Goal: Check status: Check status

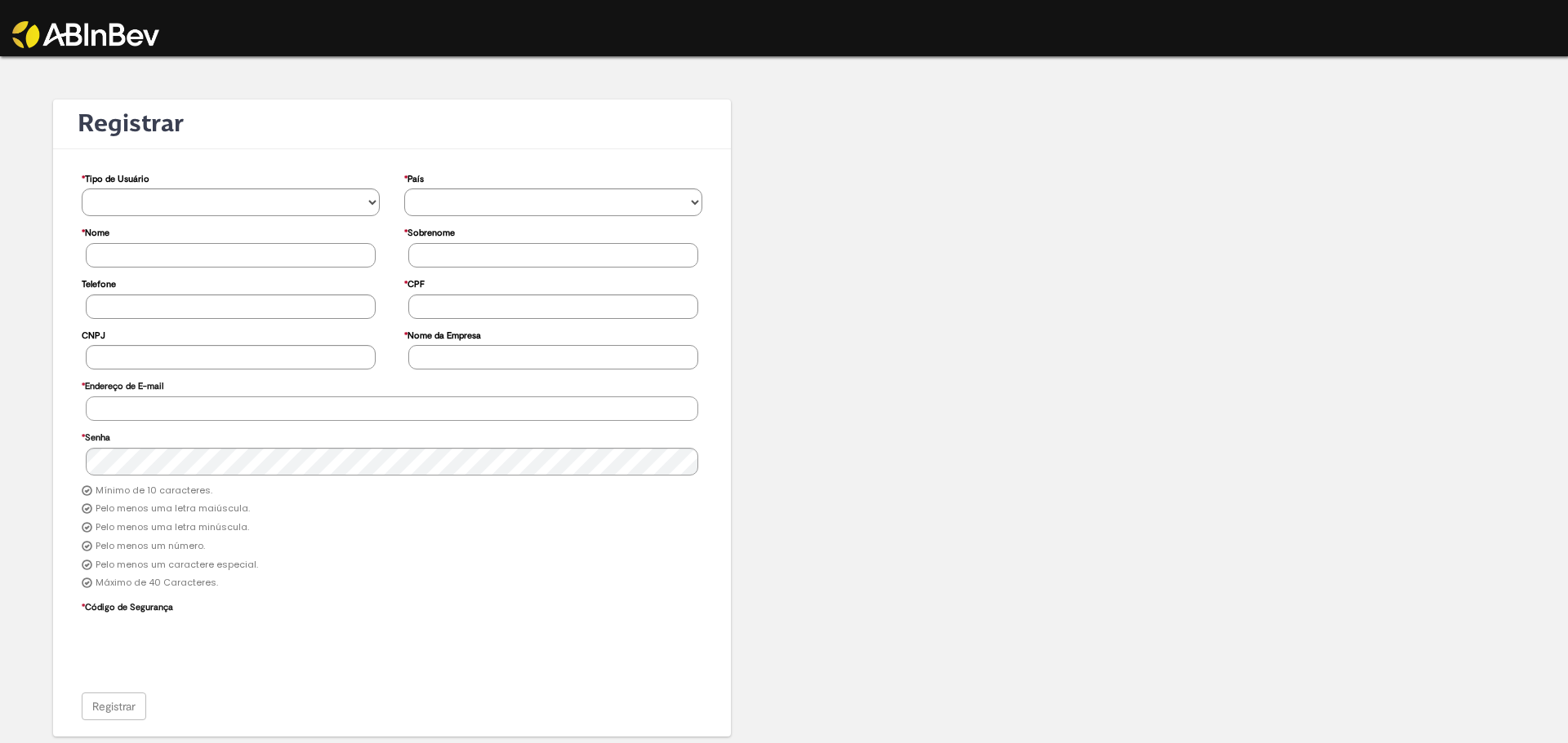
type input "**********"
click at [72, 36] on img at bounding box center [86, 35] width 147 height 27
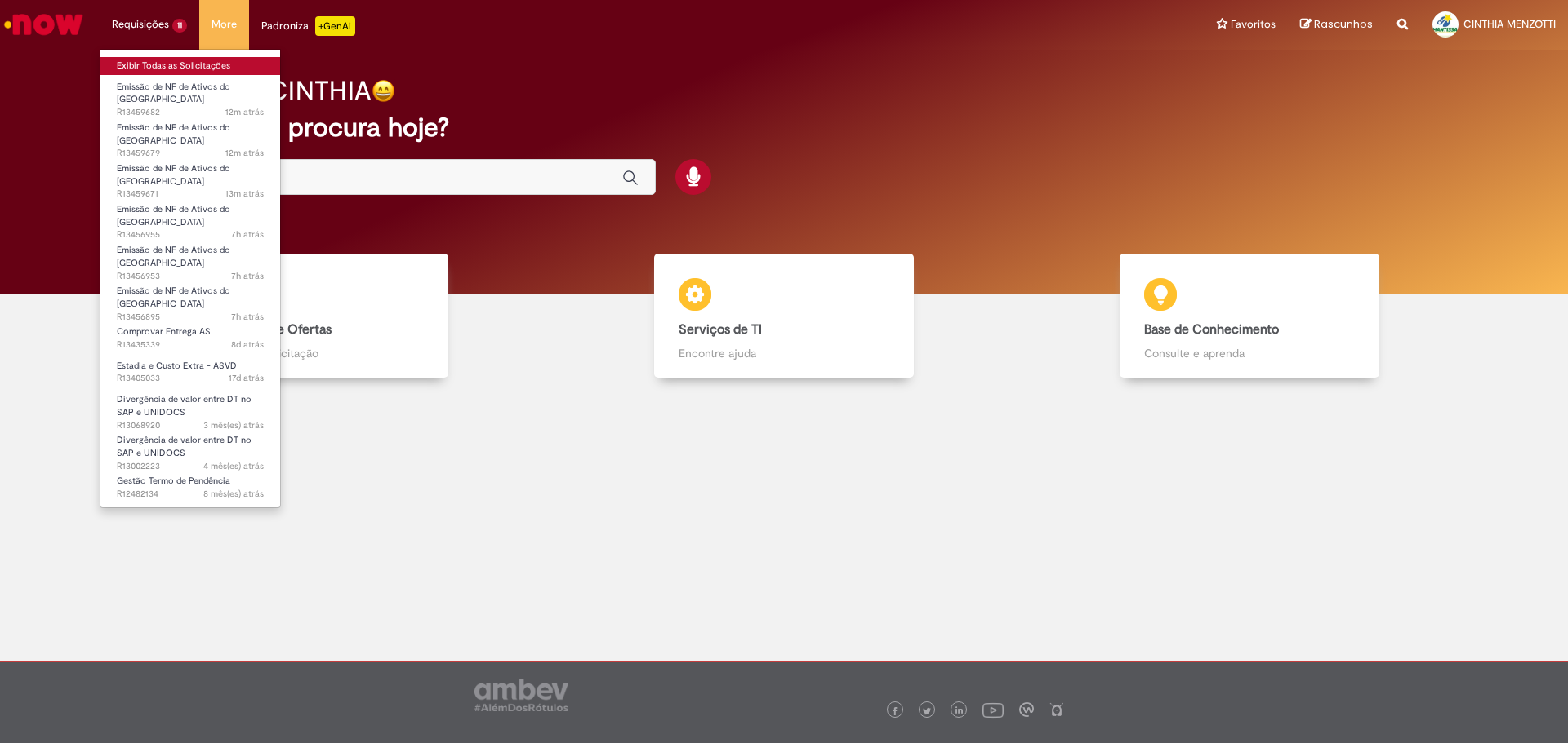
click at [169, 60] on link "Exibir Todas as Solicitações" at bounding box center [190, 66] width 179 height 18
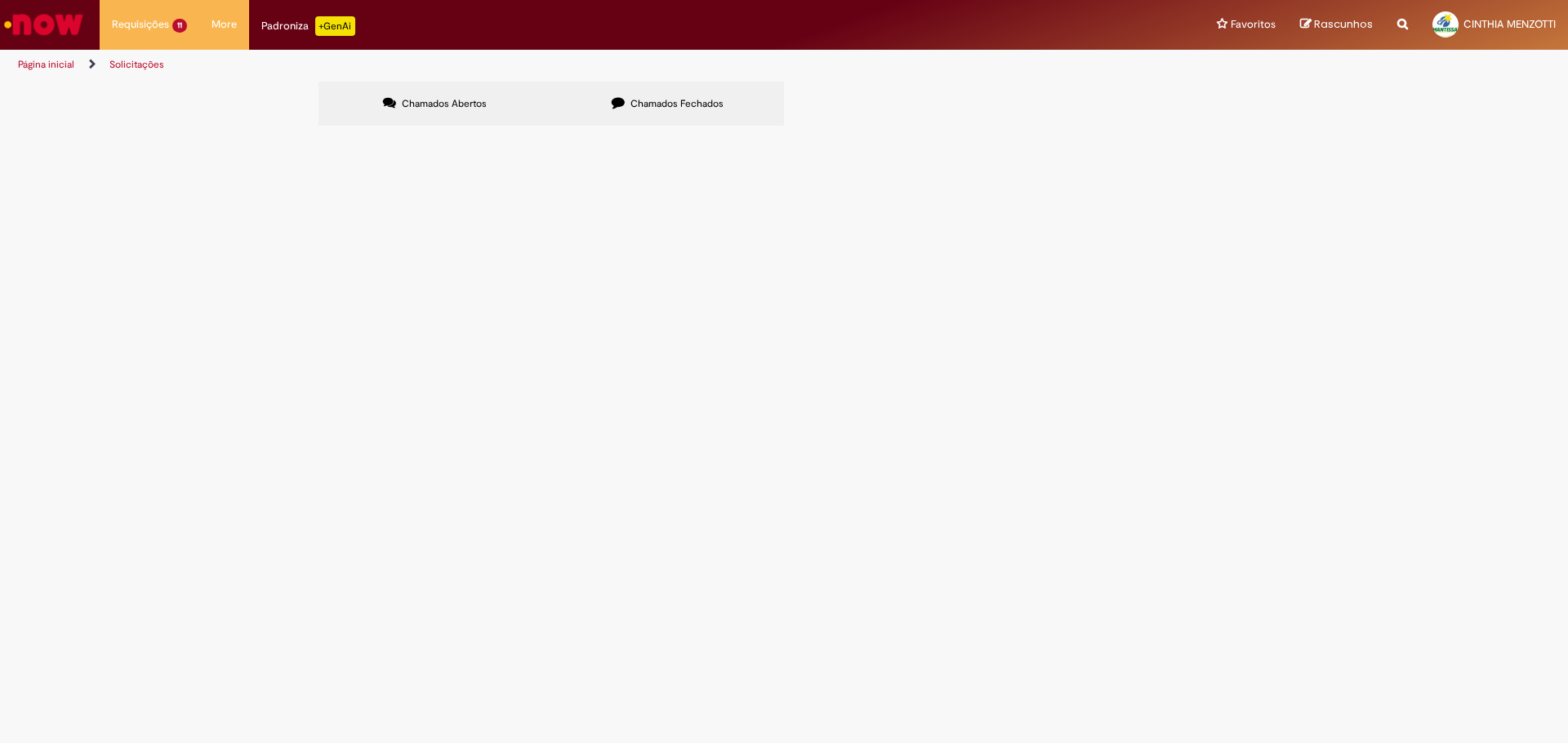
click at [0, 0] on span "6101985282" at bounding box center [0, 0] width 0 height 0
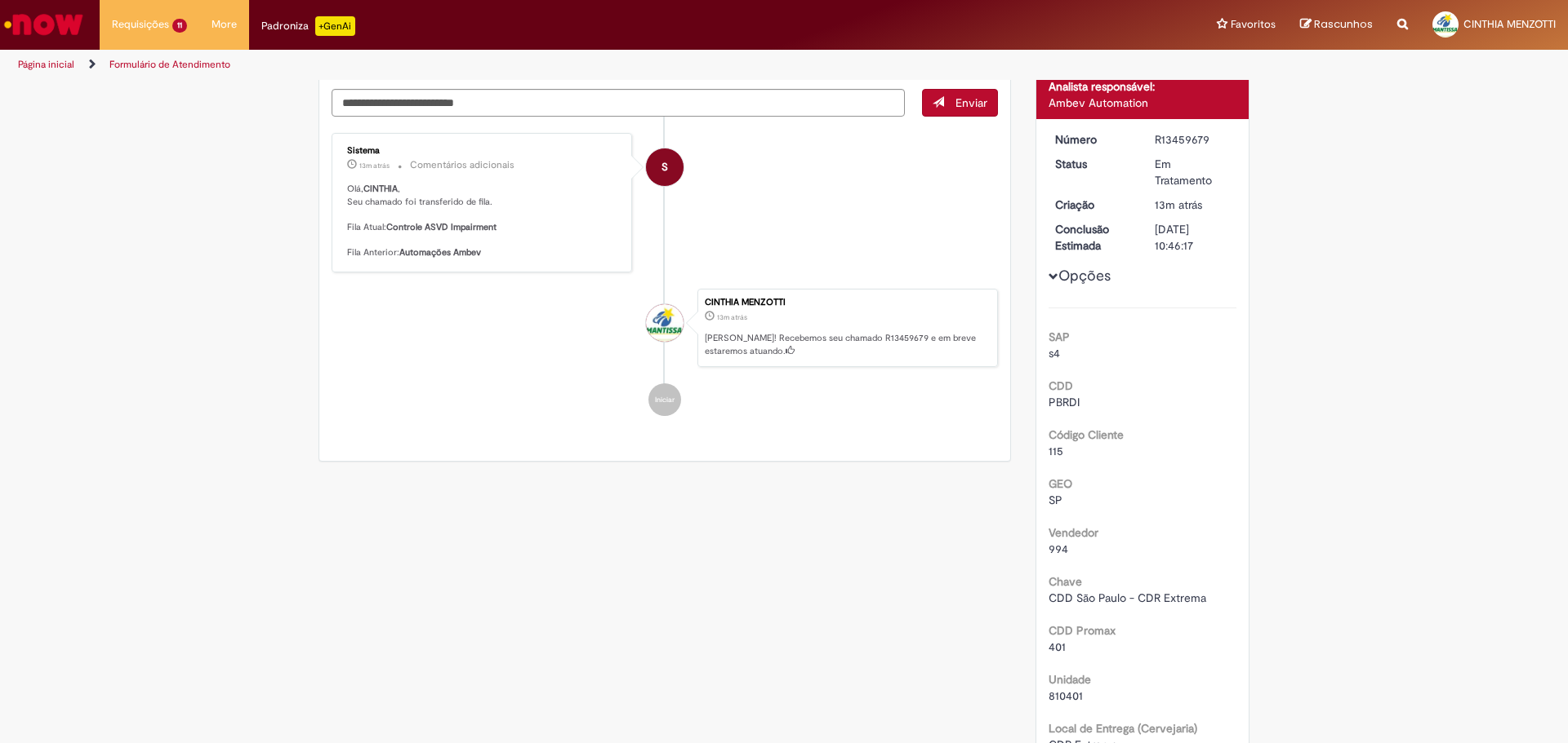
scroll to position [104, 0]
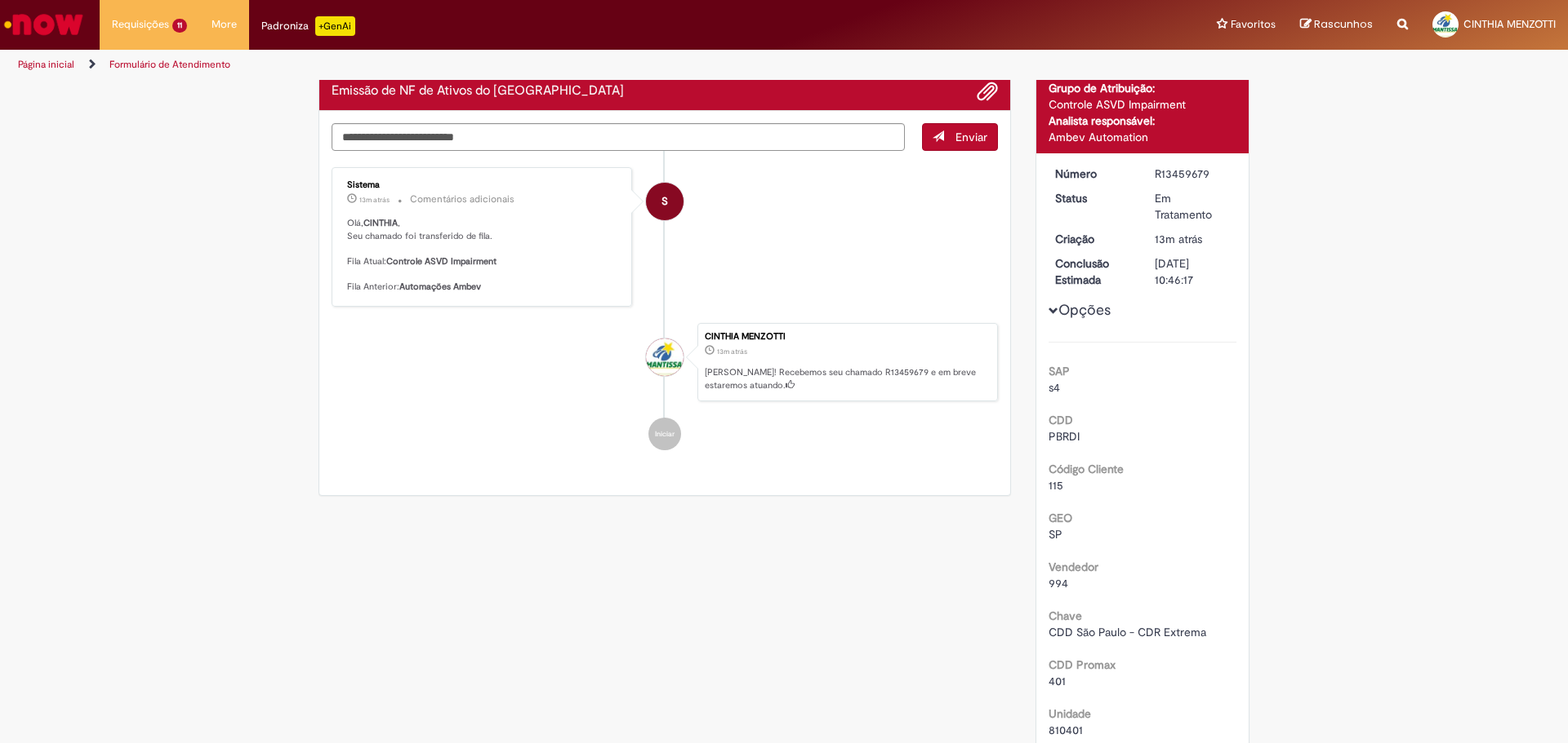
click at [1048, 306] on span "Opções para R13459679" at bounding box center [1053, 311] width 9 height 9
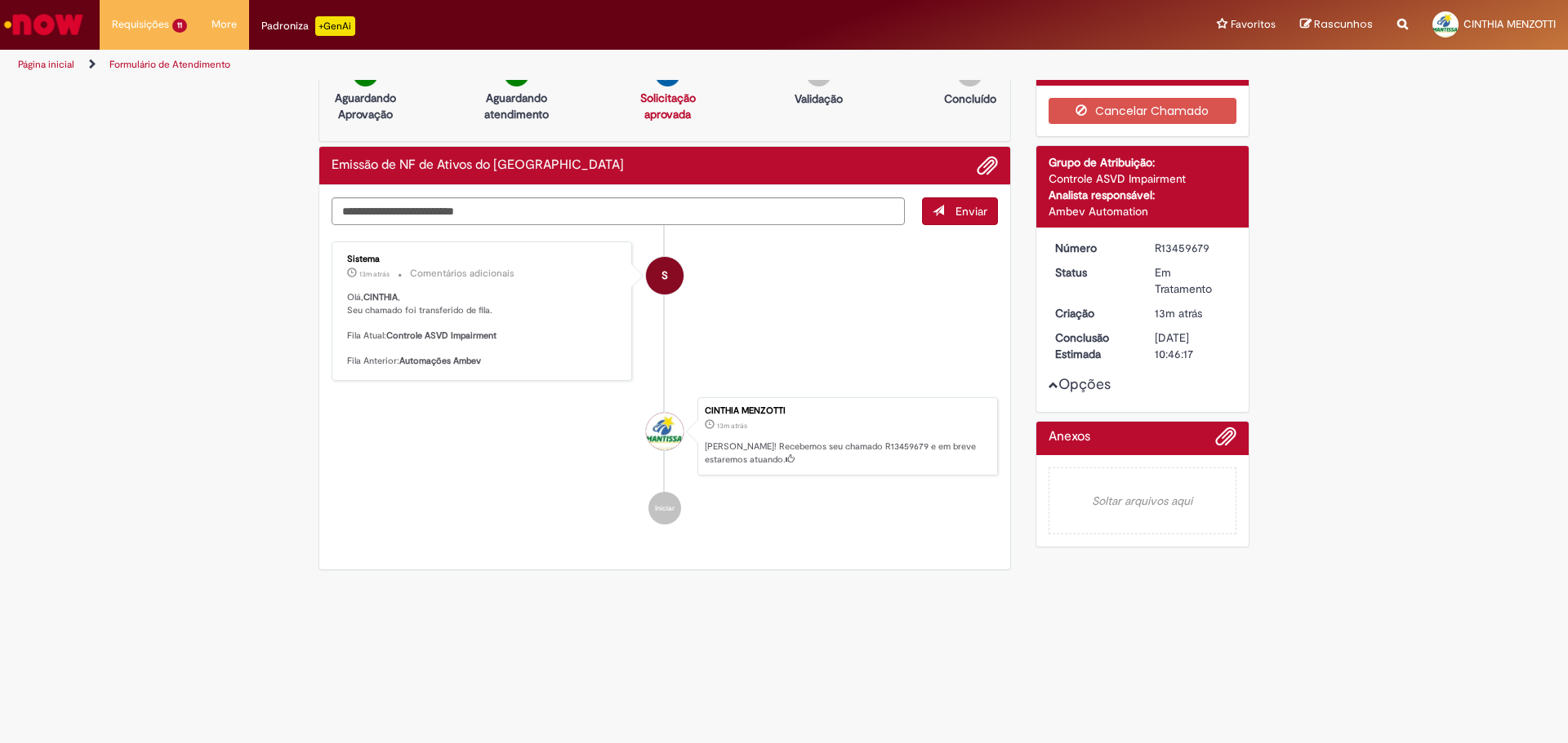
click at [1048, 381] on span "Opções para R13459679" at bounding box center [1053, 385] width 9 height 9
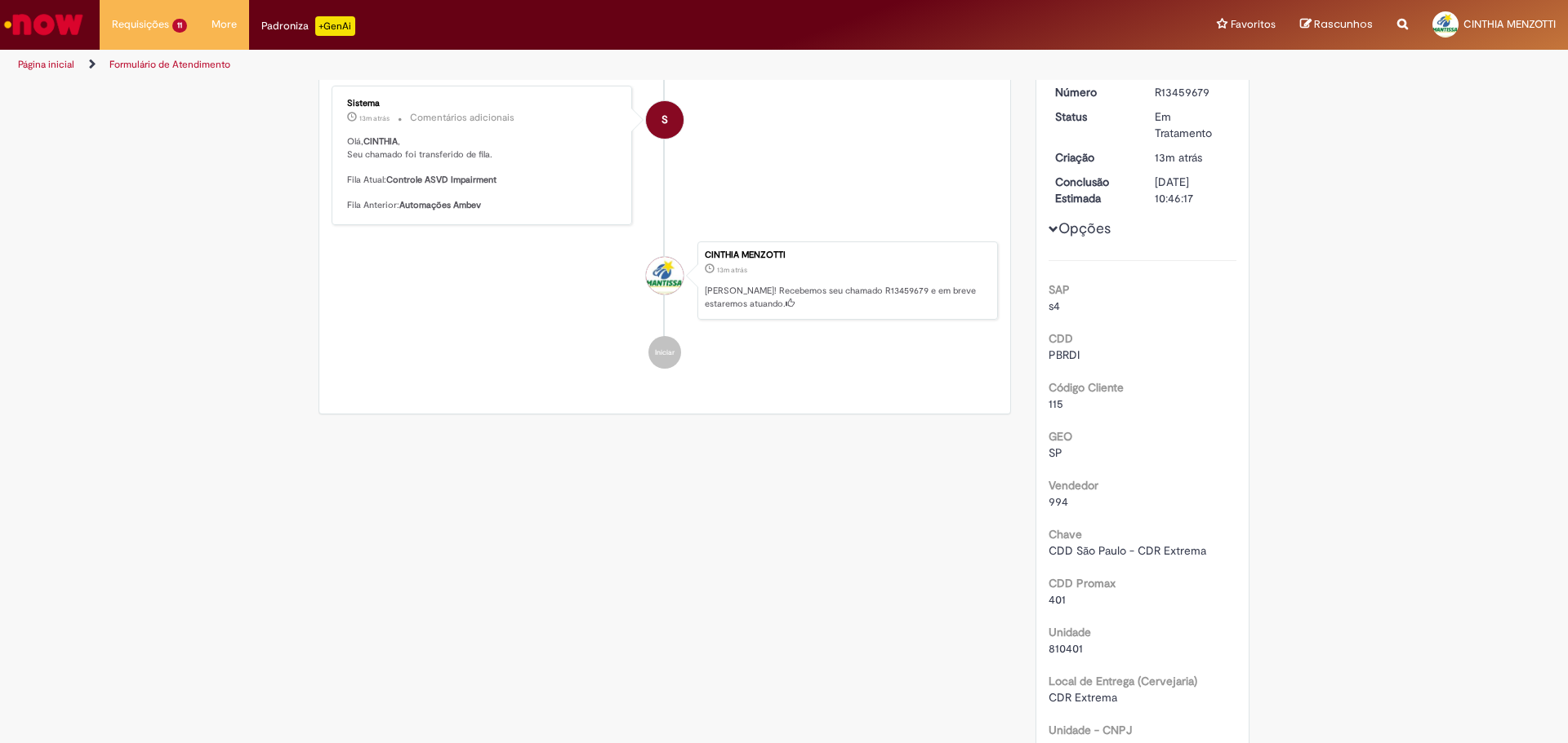
scroll to position [0, 0]
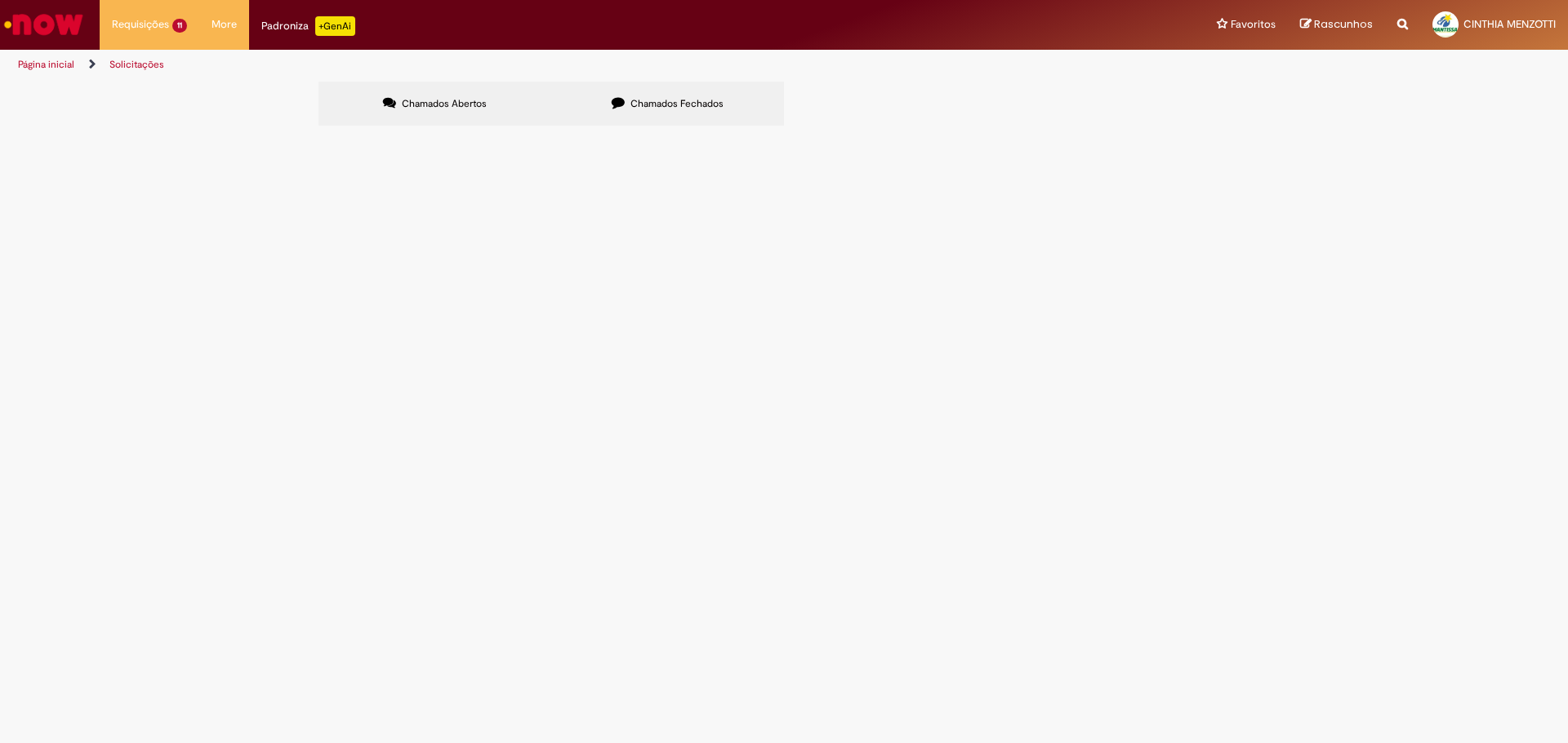
click at [0, 0] on span "6101985282" at bounding box center [0, 0] width 0 height 0
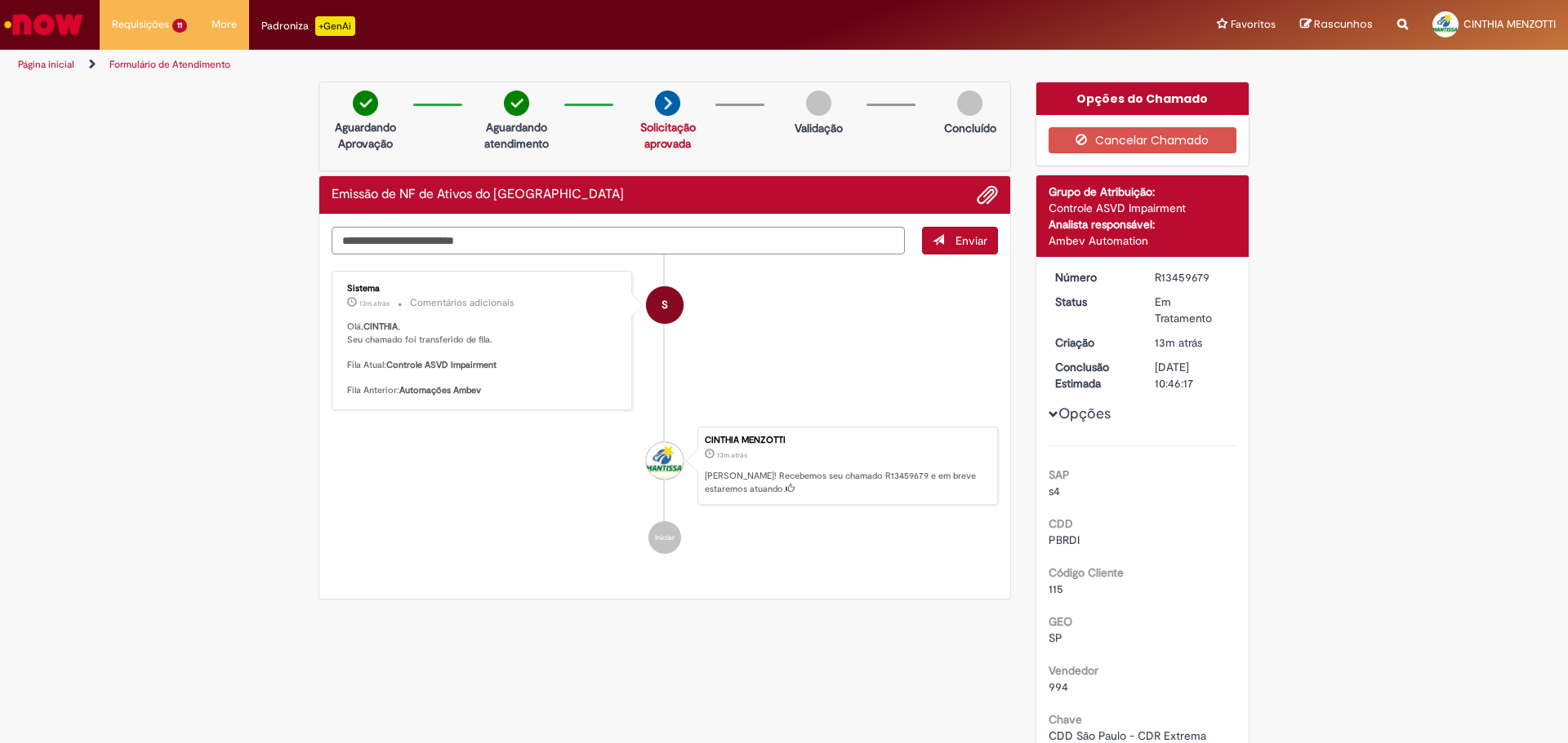
click at [1048, 417] on span "Opções para R13459679" at bounding box center [1053, 414] width 9 height 9
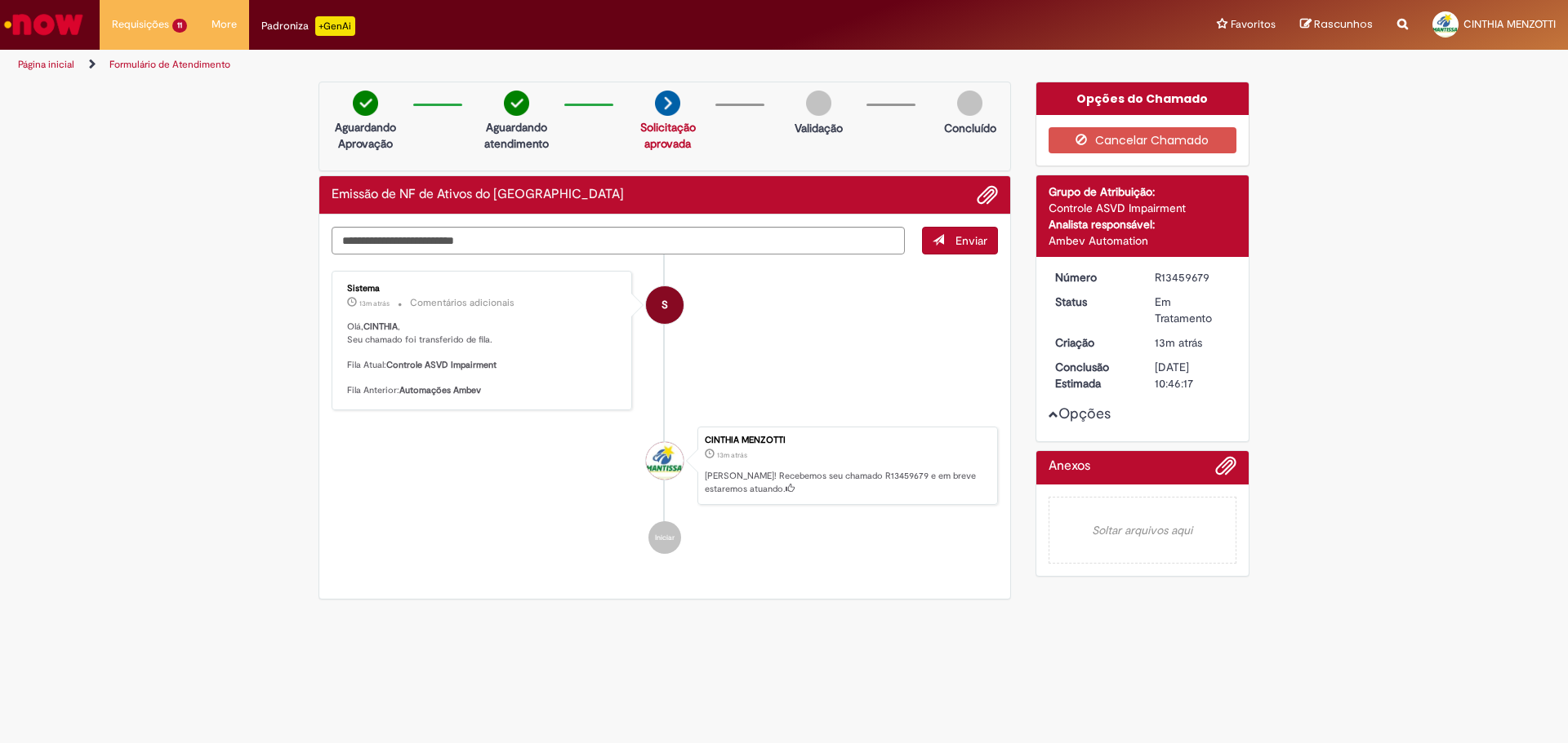
click at [1040, 412] on div "Número R13459679 Status Em Tratamento Criação 13m atrás 13 minutos atrás Conclu…" at bounding box center [1143, 350] width 213 height 185
click at [1048, 415] on span "Opções para R13459679" at bounding box center [1053, 414] width 9 height 9
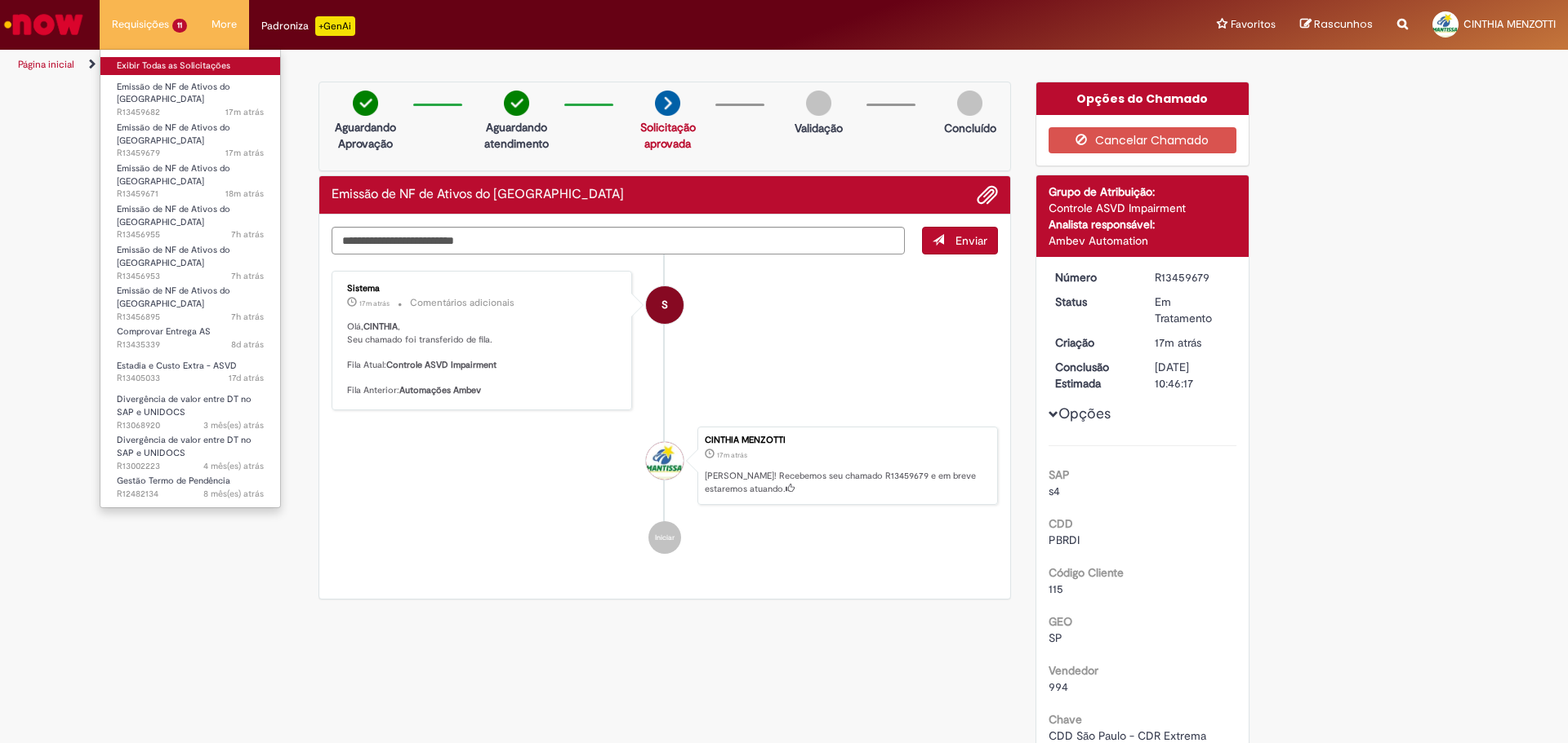
click at [155, 59] on link "Exibir Todas as Solicitações" at bounding box center [190, 66] width 179 height 18
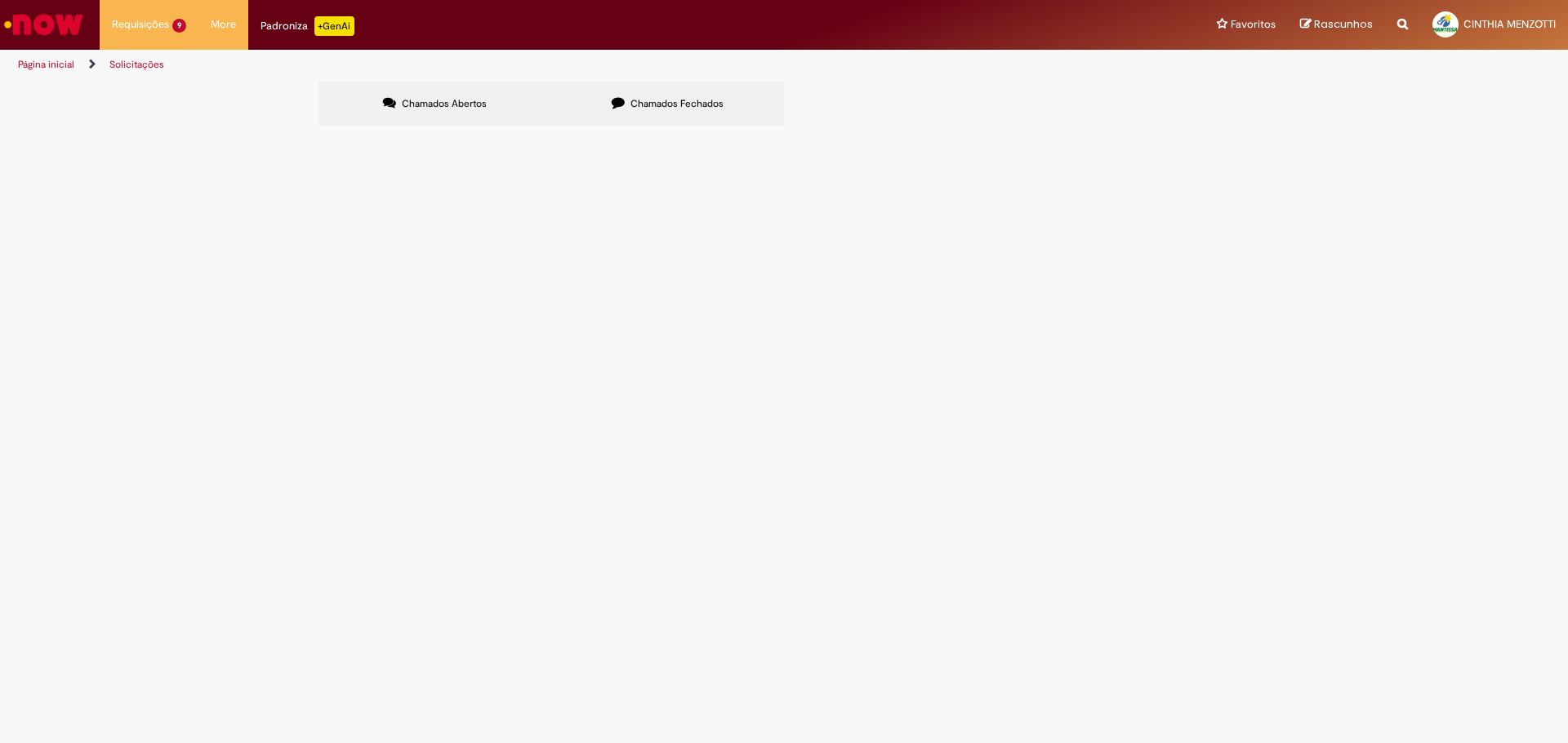
click at [0, 0] on span "6101984127" at bounding box center [0, 0] width 0 height 0
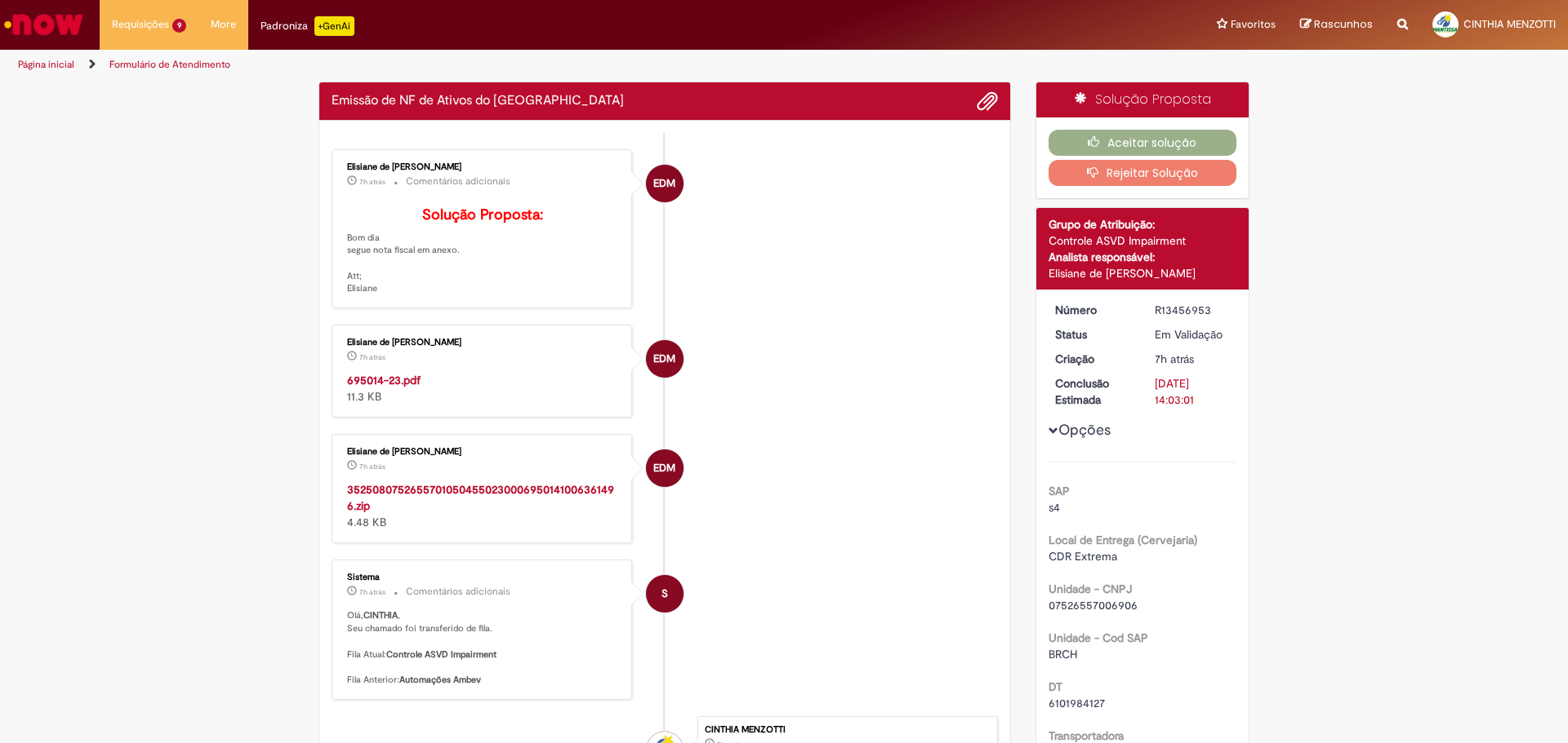
click at [376, 388] on strong "695014-23.pdf" at bounding box center [384, 381] width 74 height 15
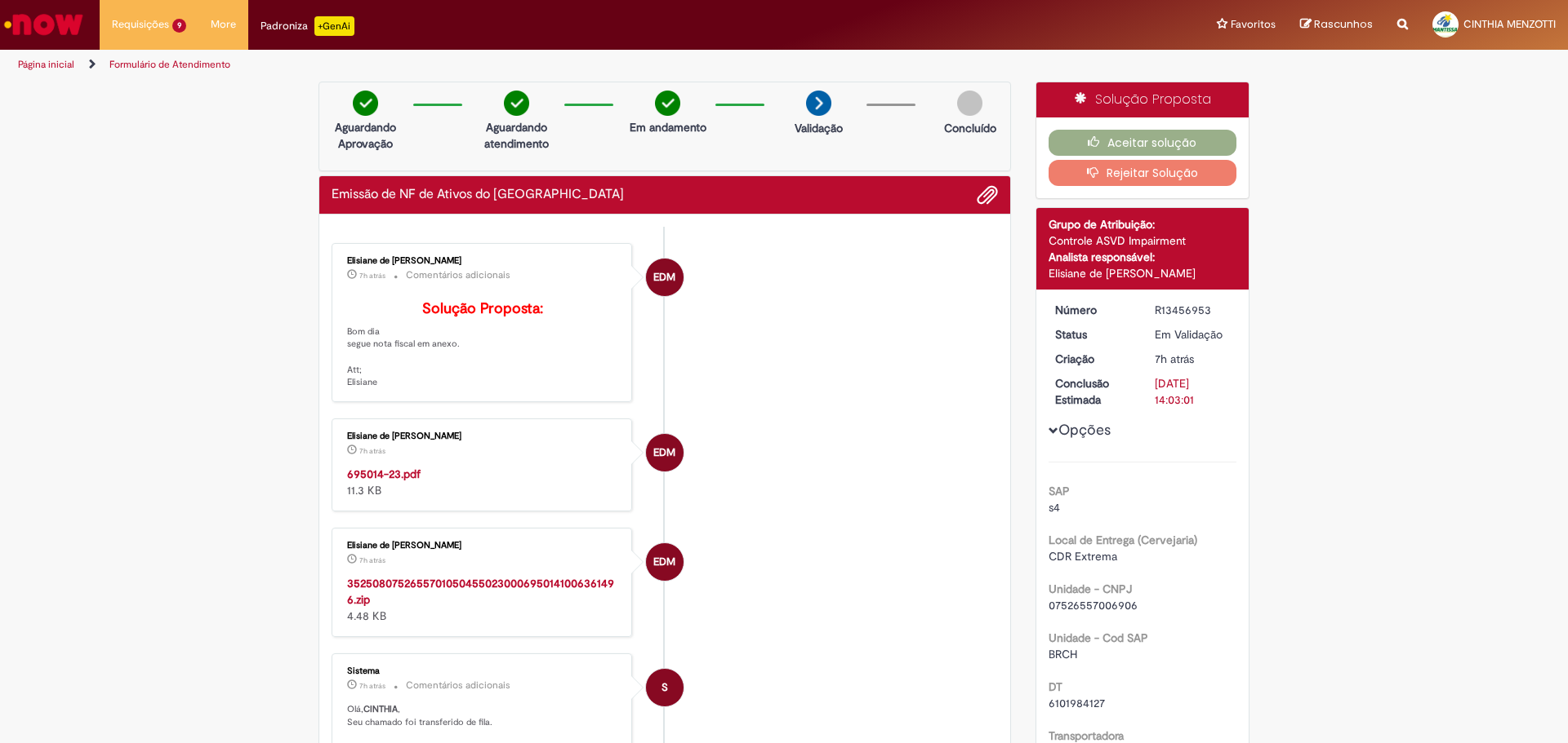
click at [368, 482] on strong "695014-23.pdf" at bounding box center [384, 474] width 74 height 15
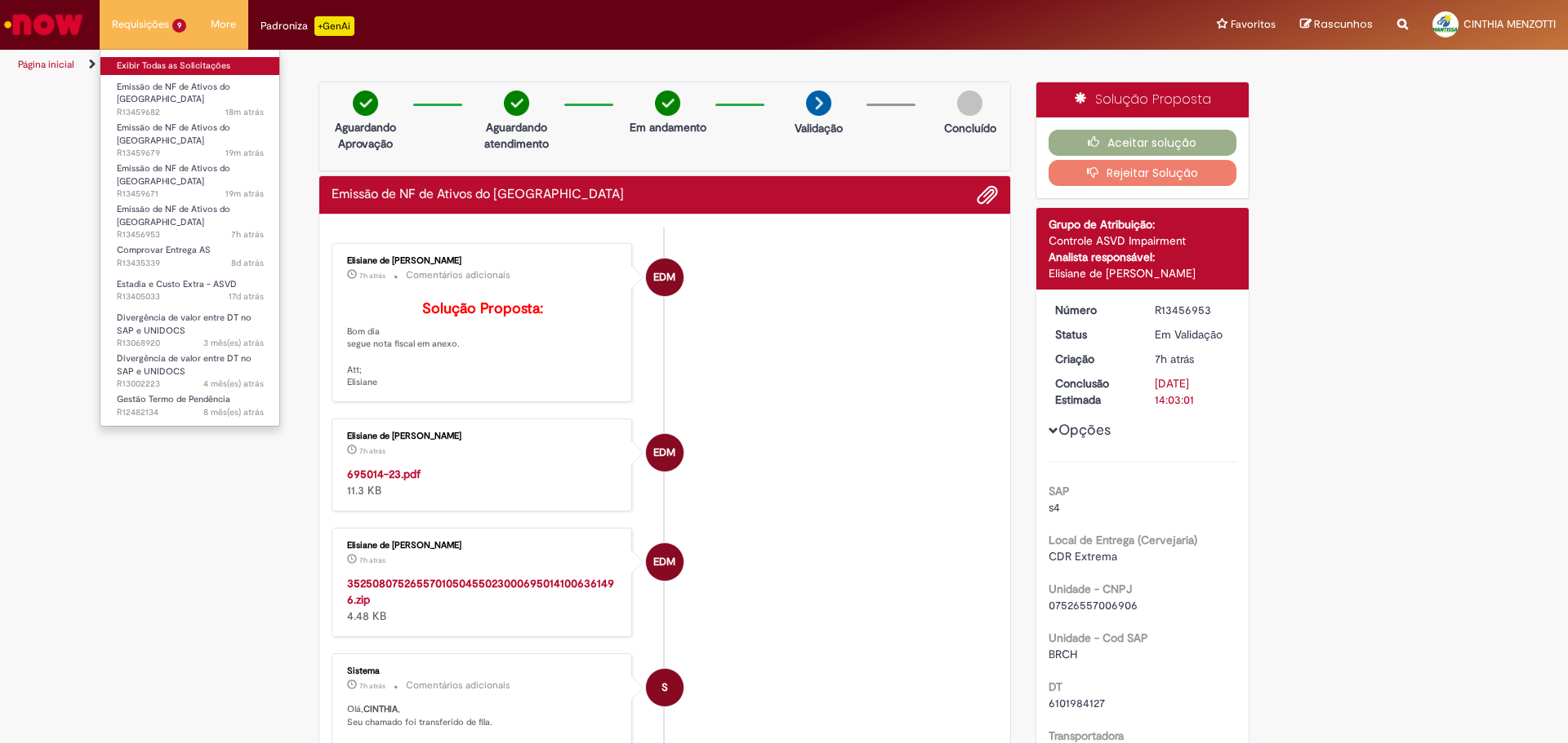
click at [165, 66] on link "Exibir Todas as Solicitações" at bounding box center [190, 66] width 179 height 18
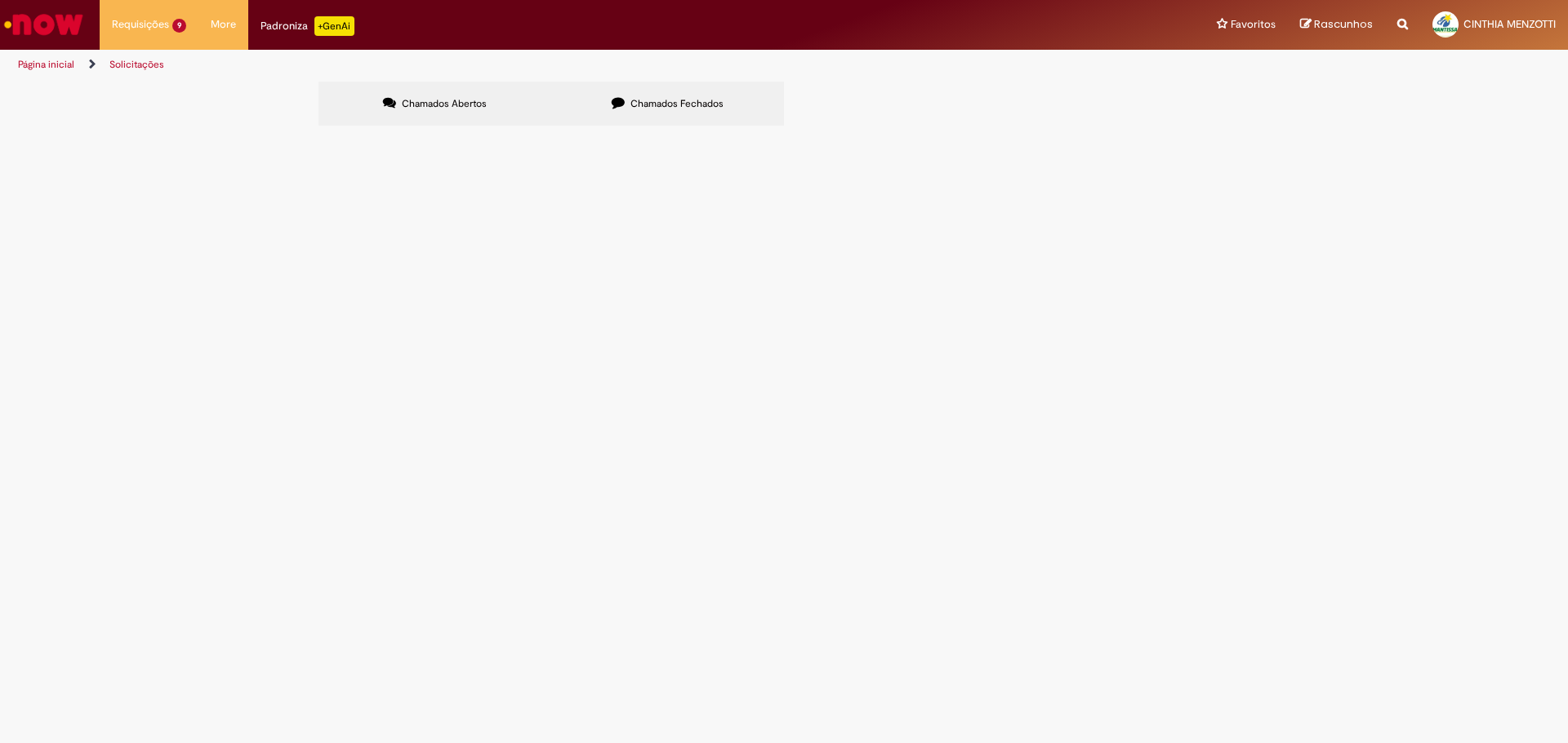
click at [613, 81] on main "Solicitações Chamados Abertos Chamados Fechados Itens solicitados Exportar como…" at bounding box center [784, 412] width 1568 height 663
click at [616, 91] on label "Chamados Fechados" at bounding box center [667, 104] width 233 height 44
click at [0, 0] on span "6101984071" at bounding box center [0, 0] width 0 height 0
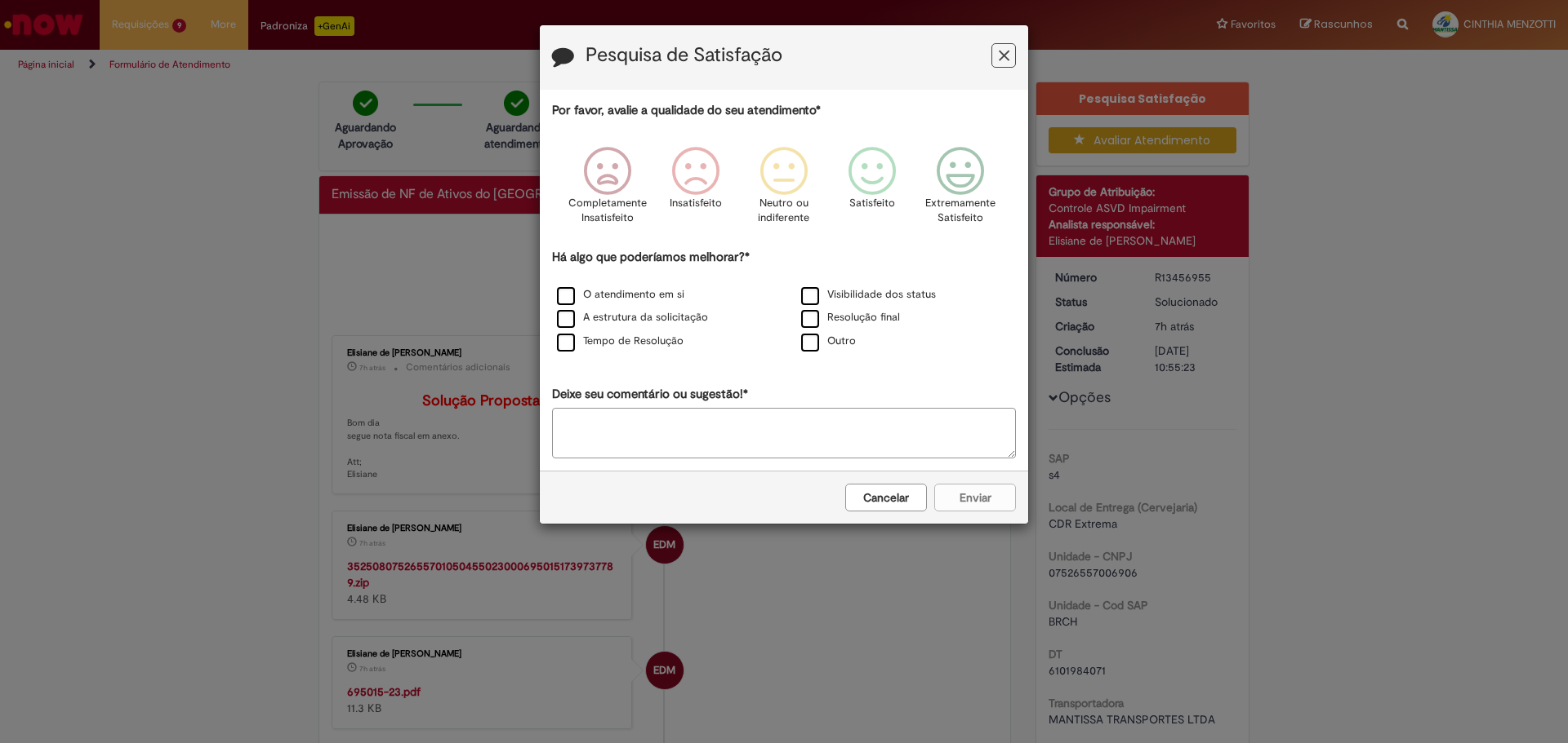
click at [894, 501] on button "Cancelar" at bounding box center [886, 497] width 82 height 27
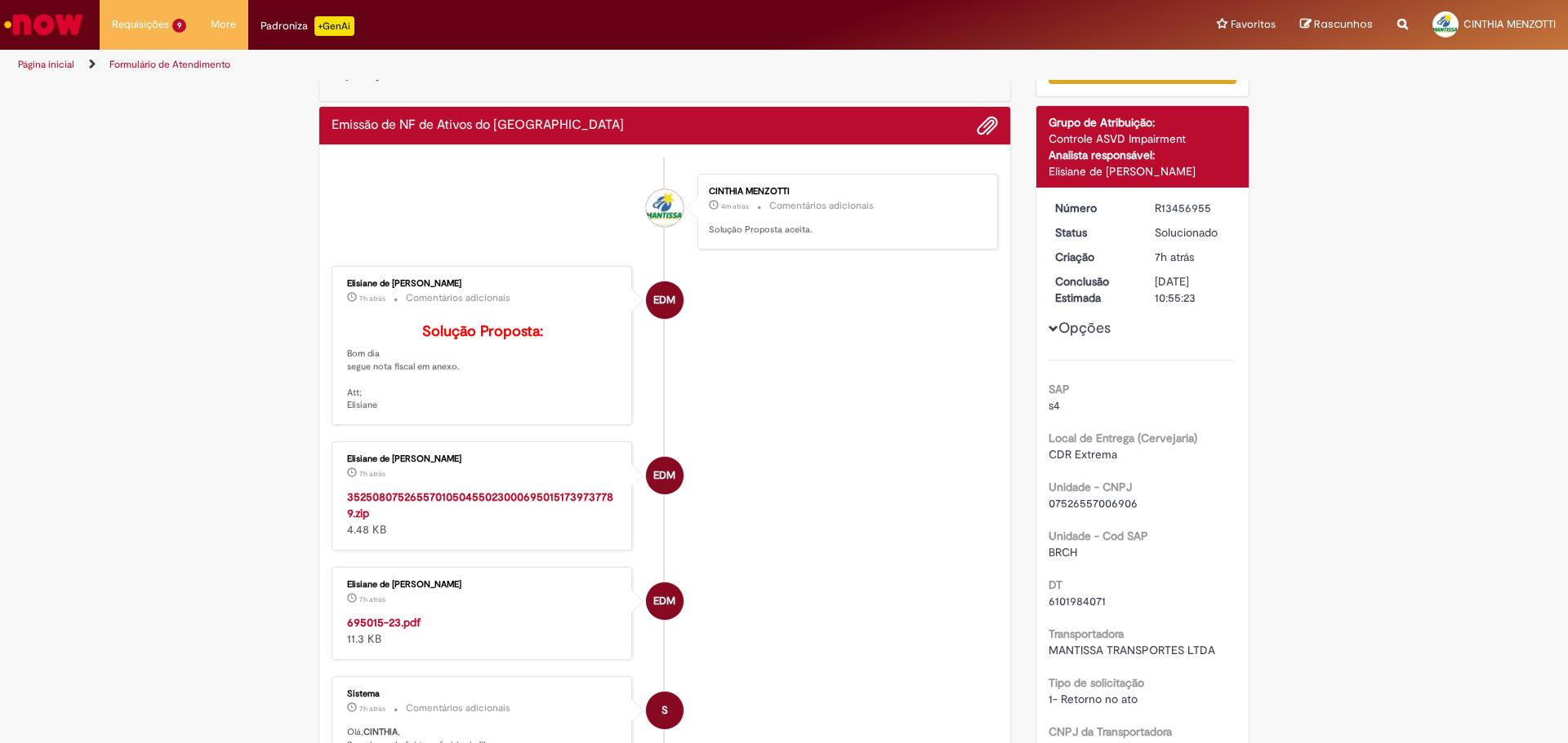
scroll to position [163, 0]
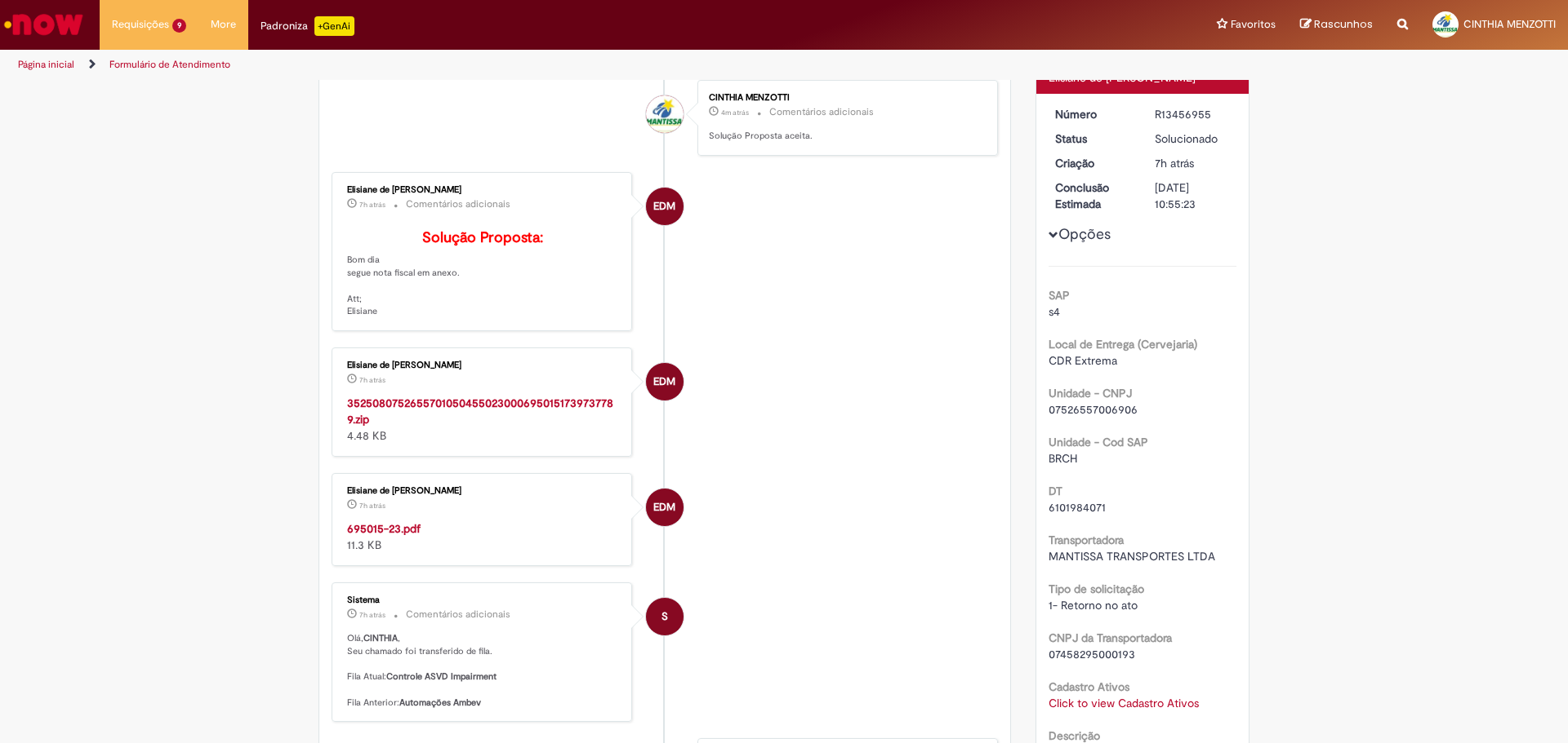
click at [395, 537] on strong "695015-23.pdf" at bounding box center [384, 529] width 74 height 15
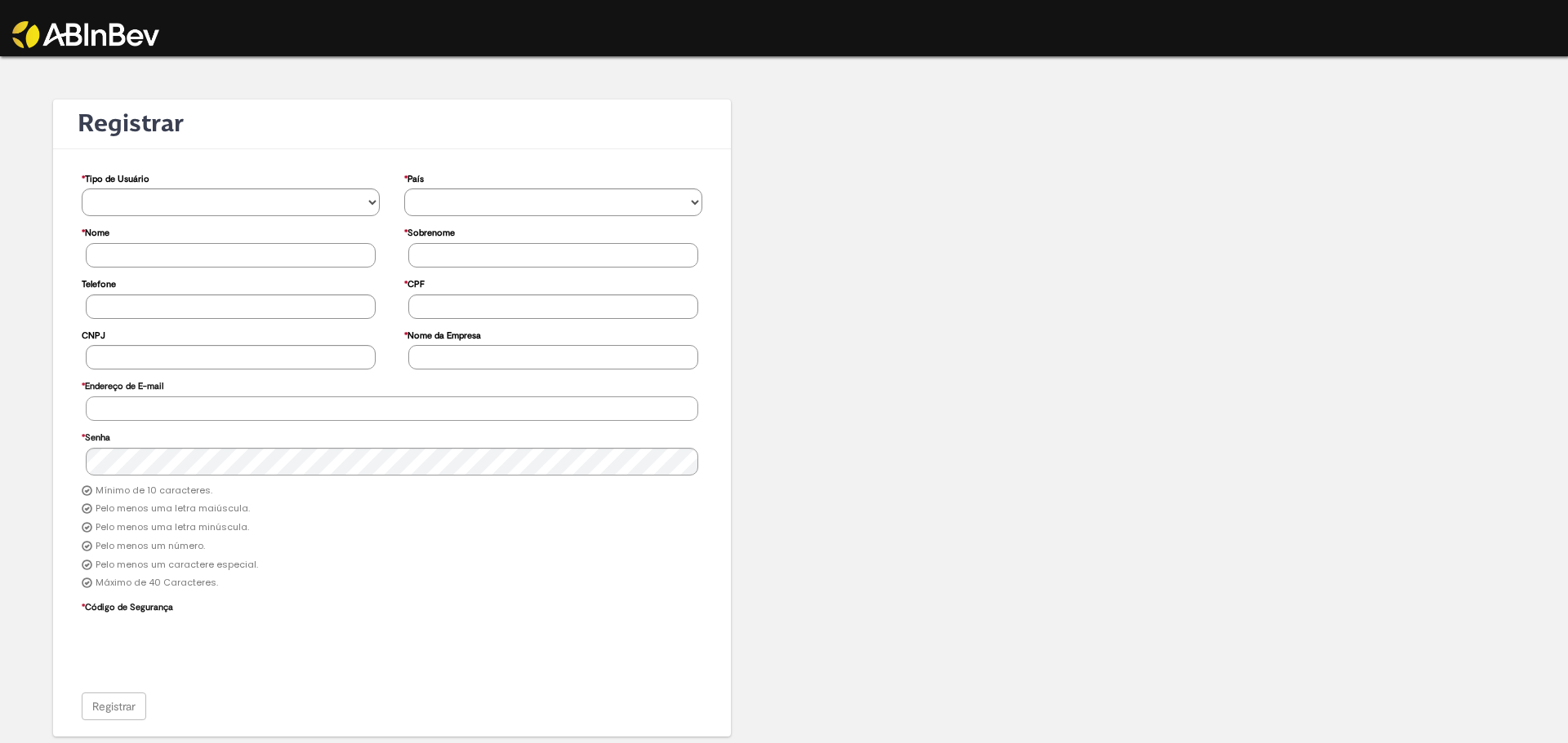
type input "**********"
click at [107, 43] on img at bounding box center [86, 35] width 147 height 27
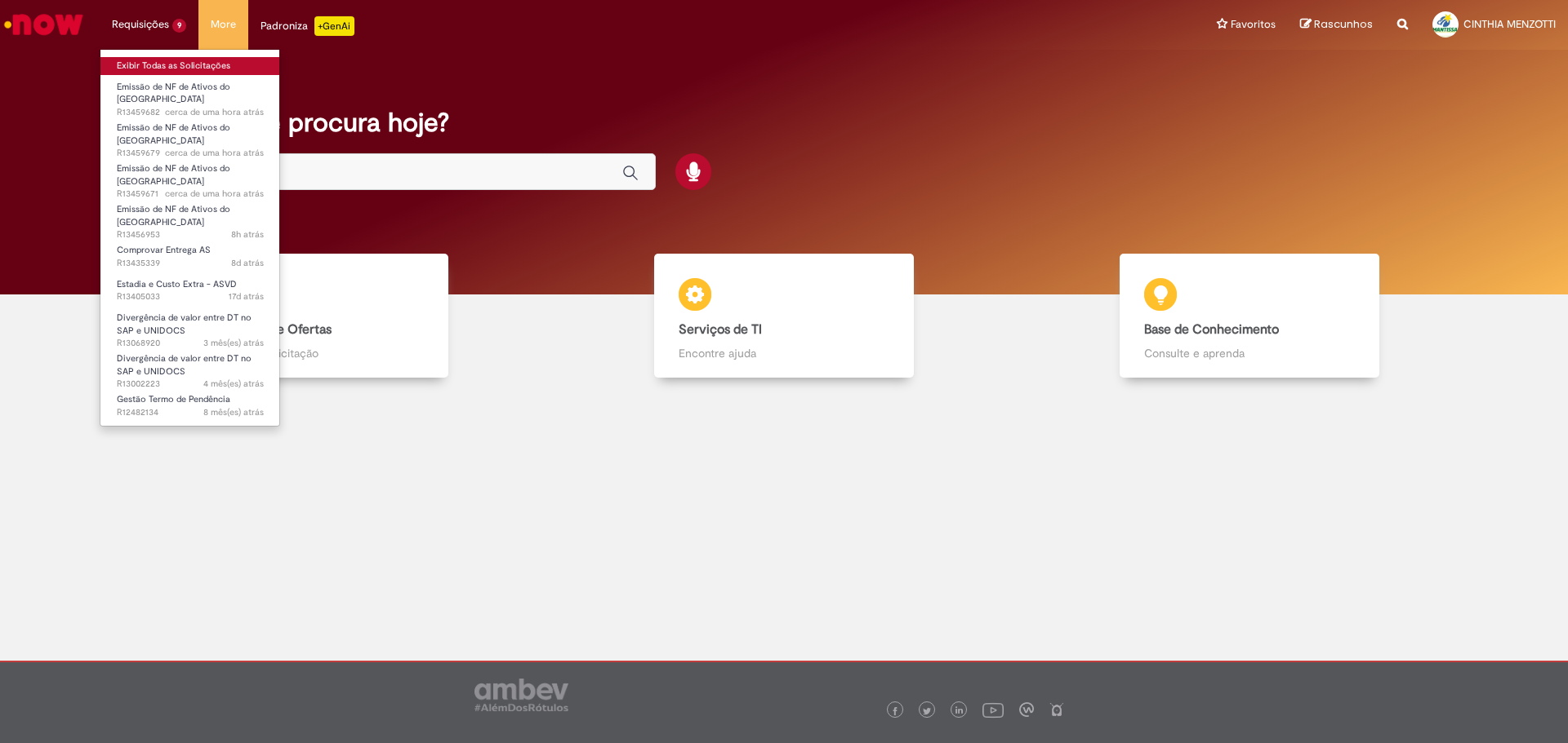
click at [178, 61] on link "Exibir Todas as Solicitações" at bounding box center [190, 66] width 179 height 18
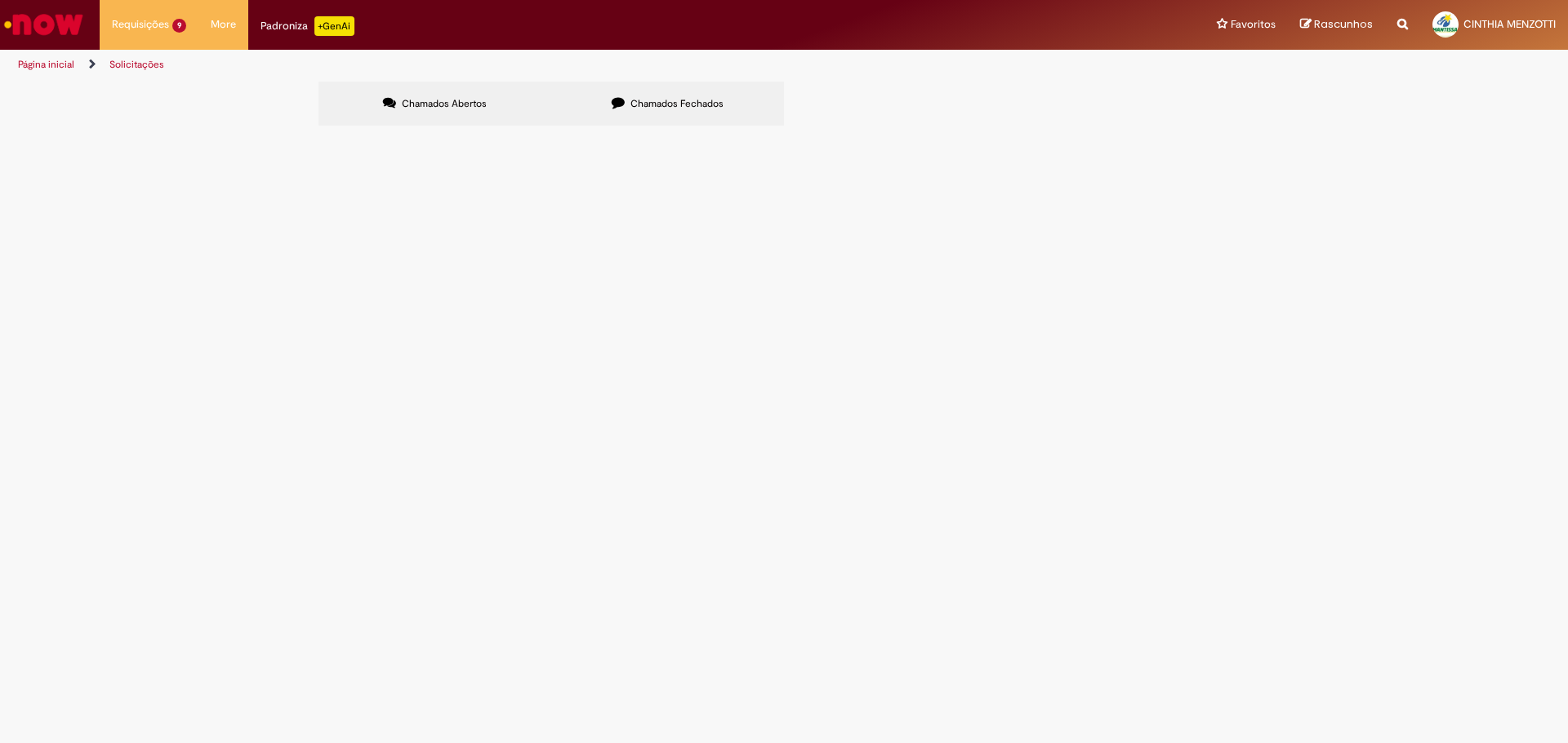
click at [677, 105] on span "Chamados Fechados" at bounding box center [676, 104] width 93 height 13
click at [441, 94] on label "Chamados Abertos" at bounding box center [435, 104] width 233 height 44
click at [0, 0] on span "6101984127" at bounding box center [0, 0] width 0 height 0
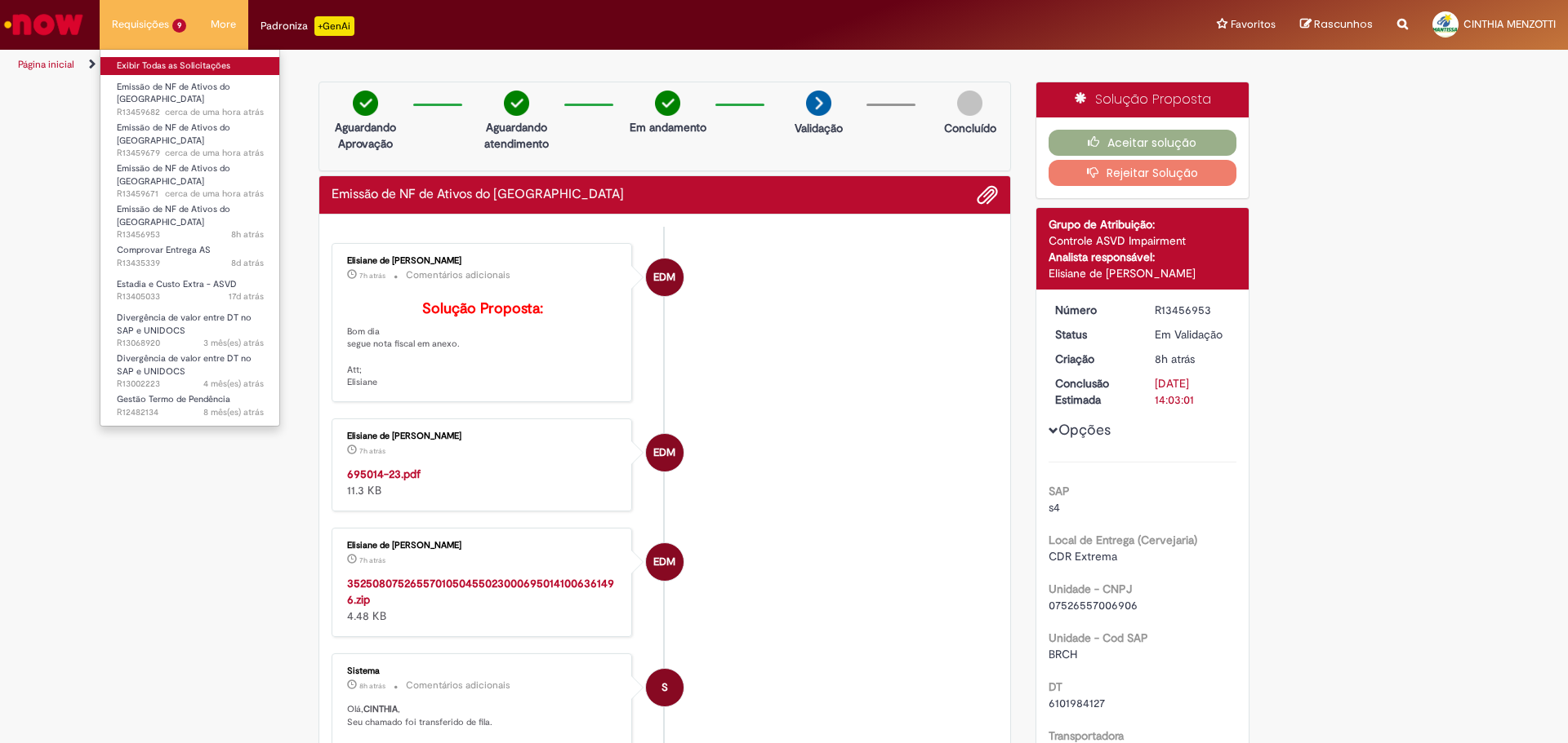
click at [139, 64] on link "Exibir Todas as Solicitações" at bounding box center [190, 66] width 179 height 18
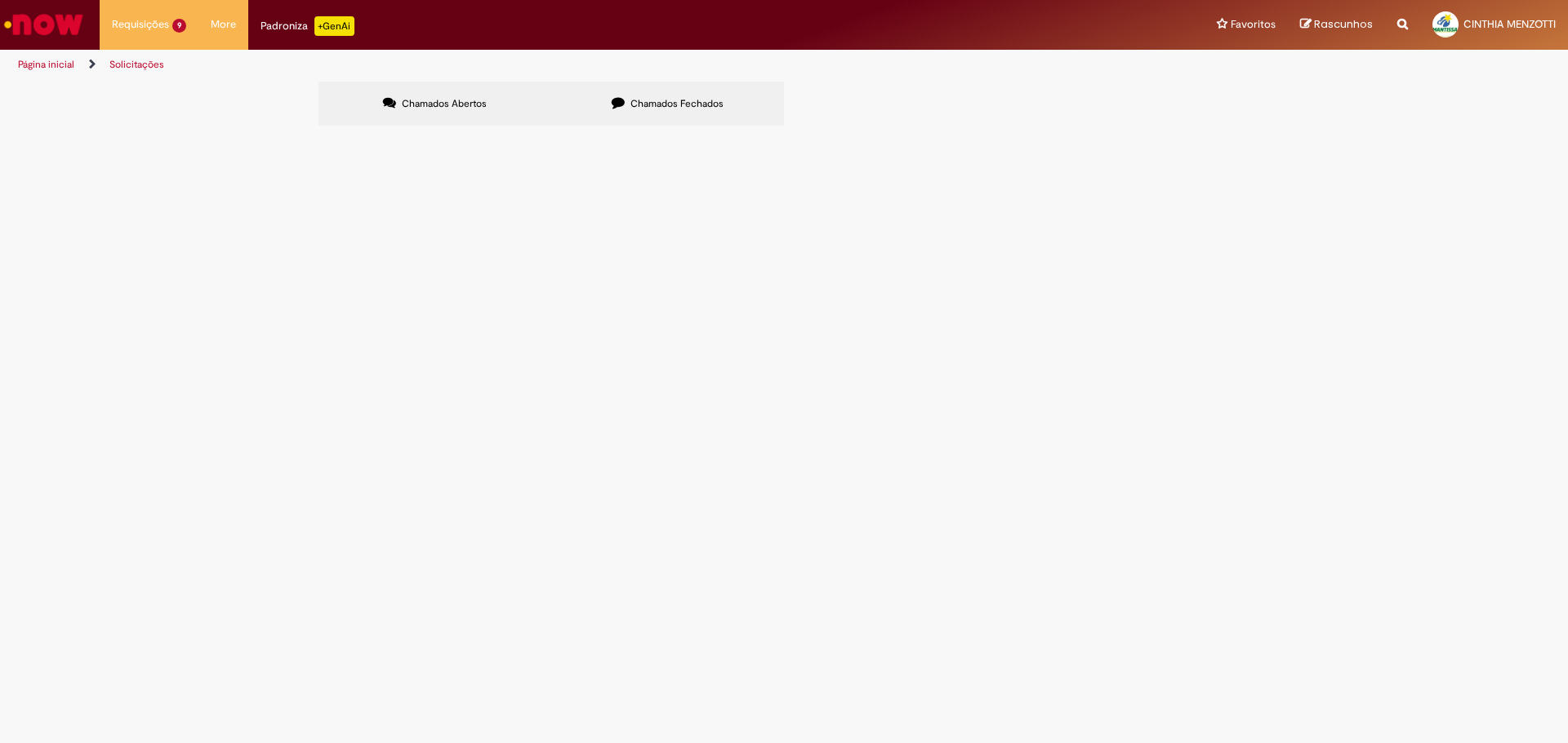
click at [0, 0] on section "Itens solicitados Exportar como PDF Exportar como Excel Exportar como CSV Itens…" at bounding box center [0, 0] width 0 height 0
click at [642, 119] on label "Chamados Fechados" at bounding box center [667, 104] width 233 height 44
click at [0, 0] on span "6101984071" at bounding box center [0, 0] width 0 height 0
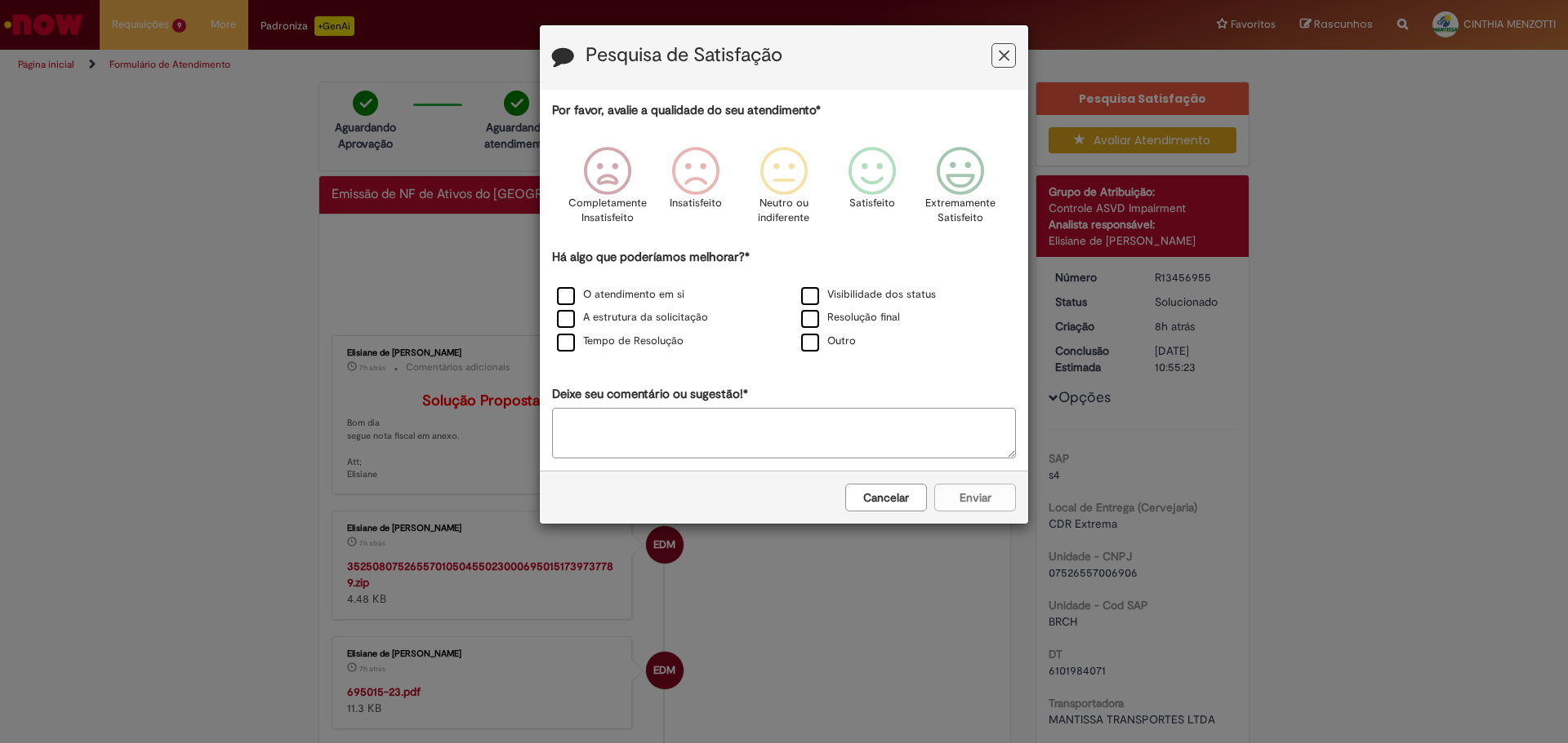
click at [881, 503] on button "Cancelar" at bounding box center [886, 497] width 82 height 27
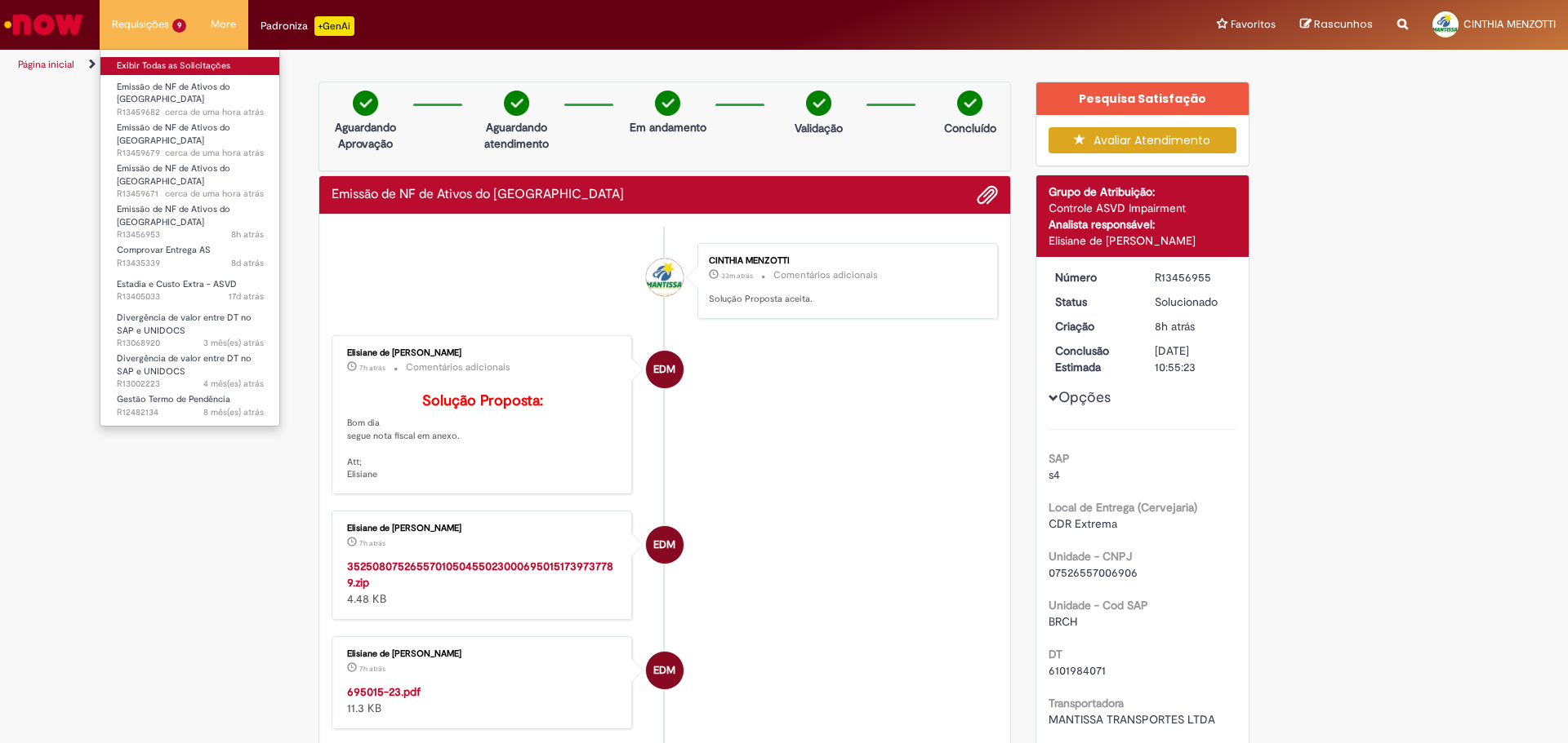
click at [149, 59] on link "Exibir Todas as Solicitações" at bounding box center [190, 66] width 179 height 18
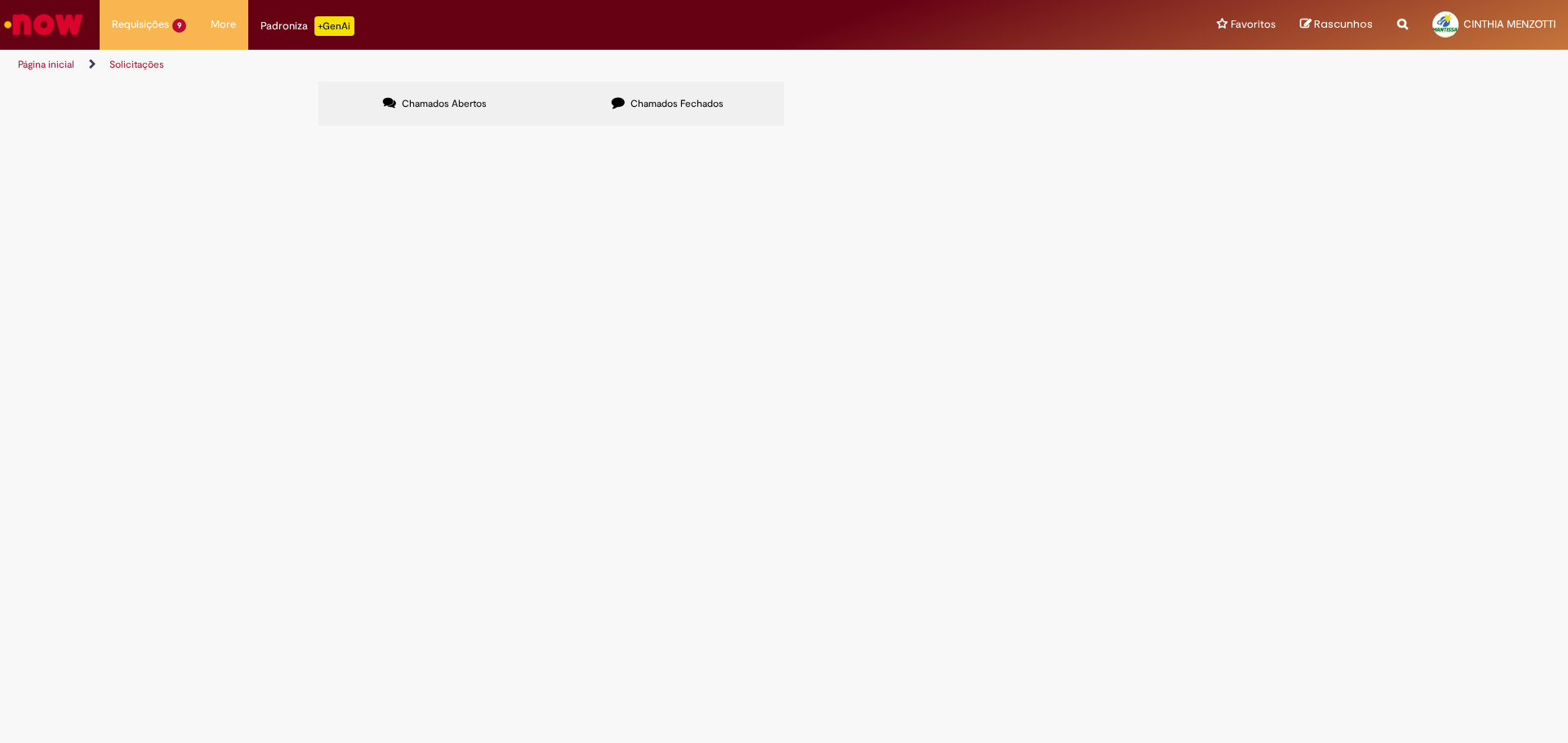
click at [618, 96] on icon at bounding box center [618, 103] width 13 height 13
click at [0, 0] on span "6101981071" at bounding box center [0, 0] width 0 height 0
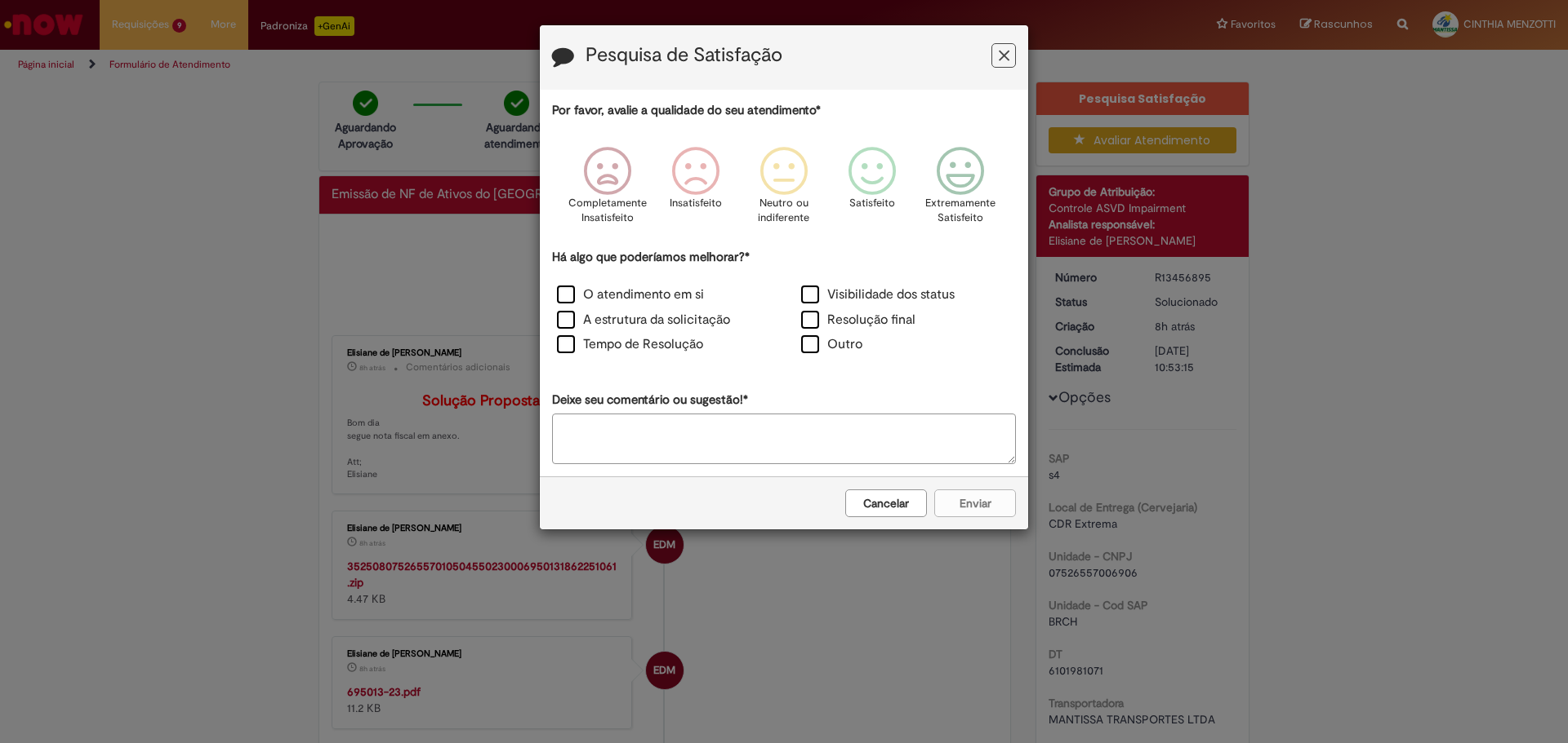
click at [892, 506] on button "Cancelar" at bounding box center [886, 503] width 82 height 27
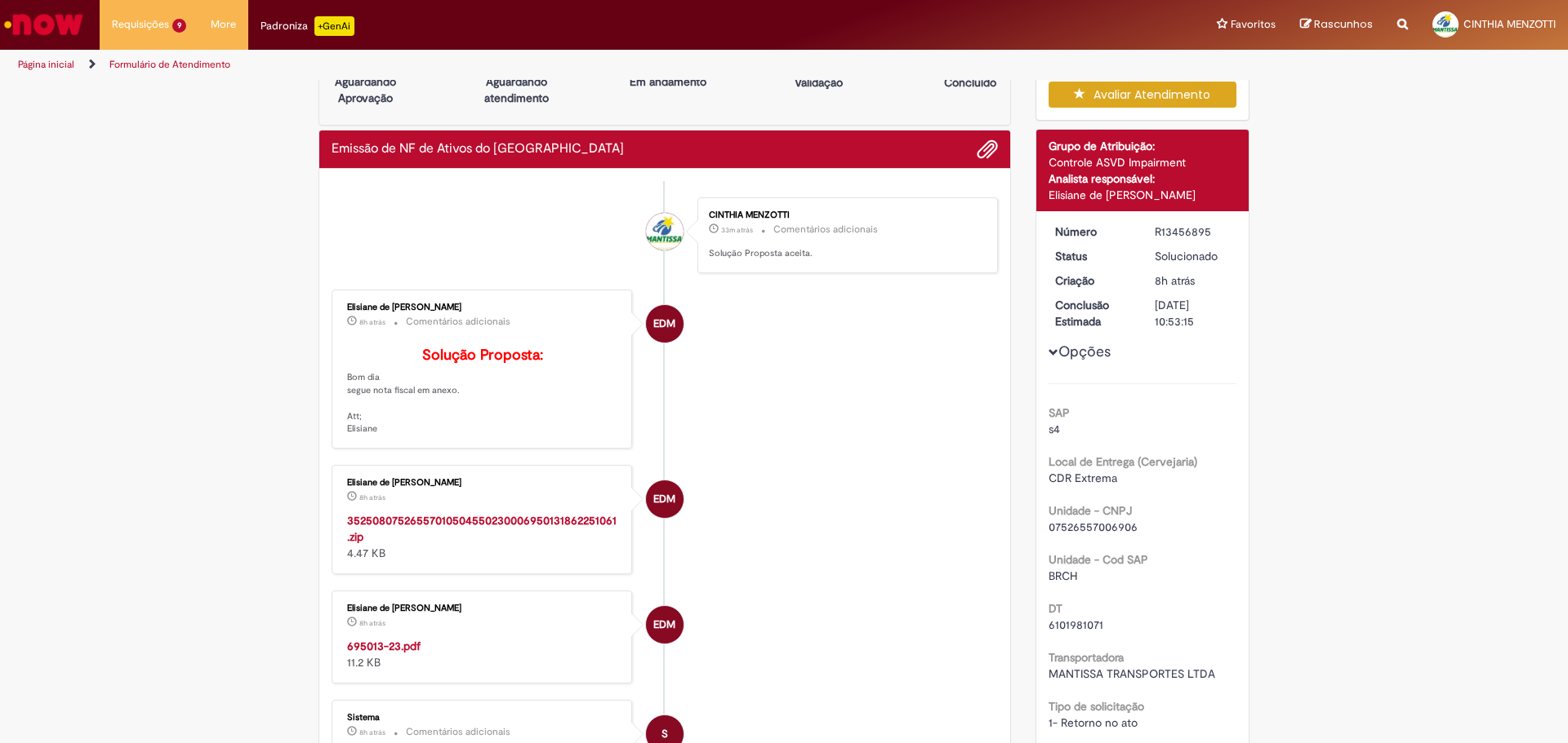
scroll to position [82, 0]
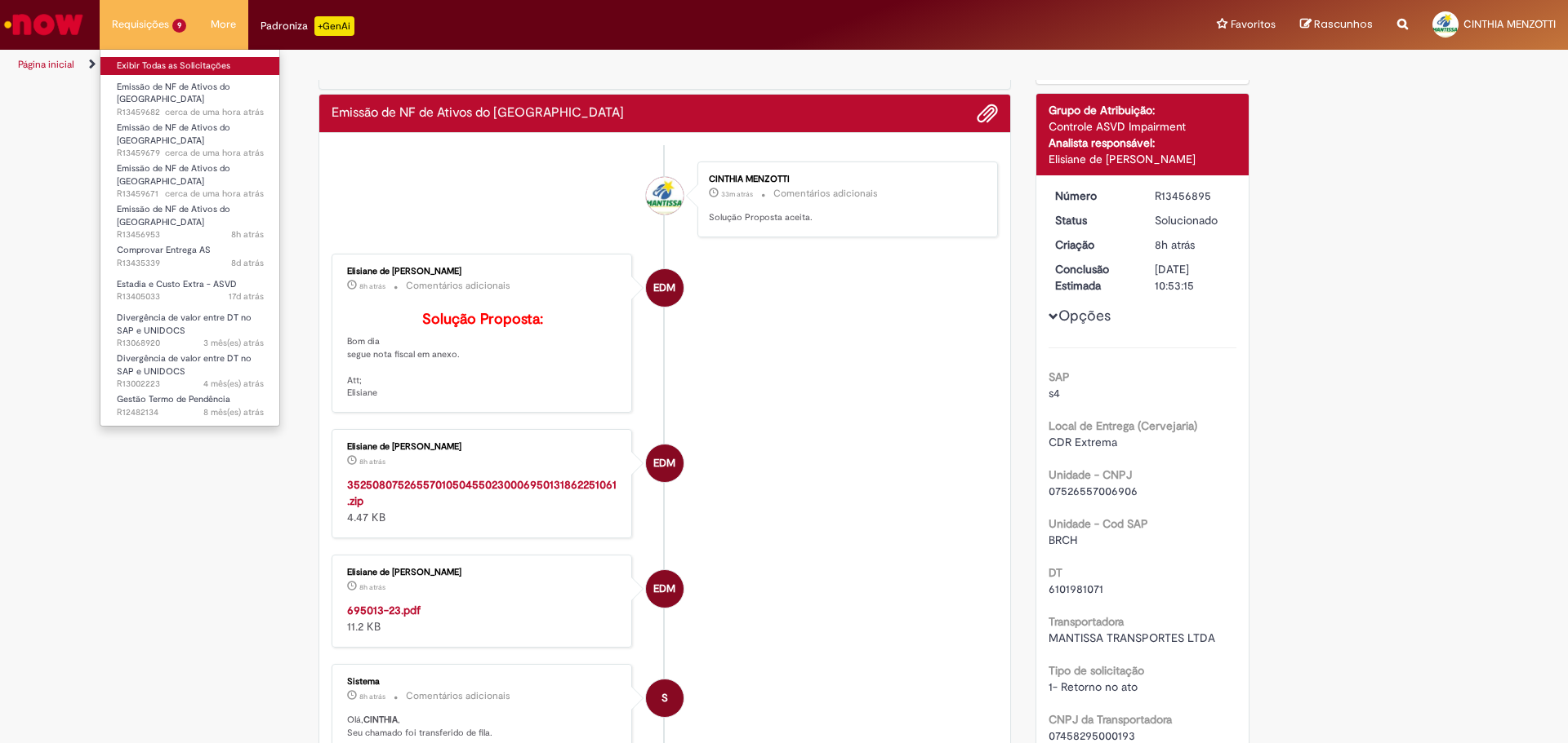
click at [168, 66] on link "Exibir Todas as Solicitações" at bounding box center [190, 66] width 179 height 18
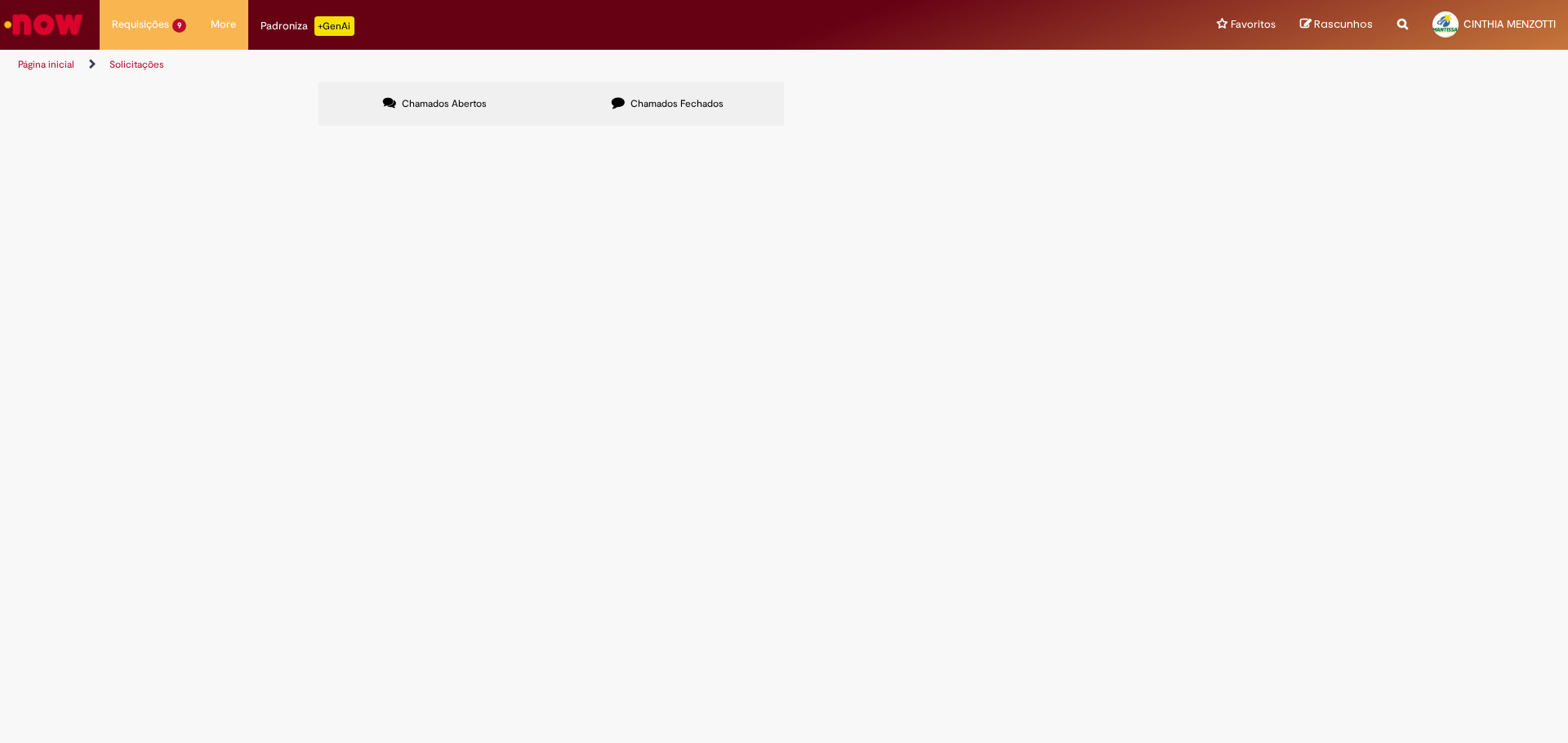
click at [705, 104] on span "Chamados Fechados" at bounding box center [676, 104] width 93 height 13
click at [474, 102] on span "Chamados Abertos" at bounding box center [444, 104] width 85 height 13
click at [0, 0] on span "6101985200" at bounding box center [0, 0] width 0 height 0
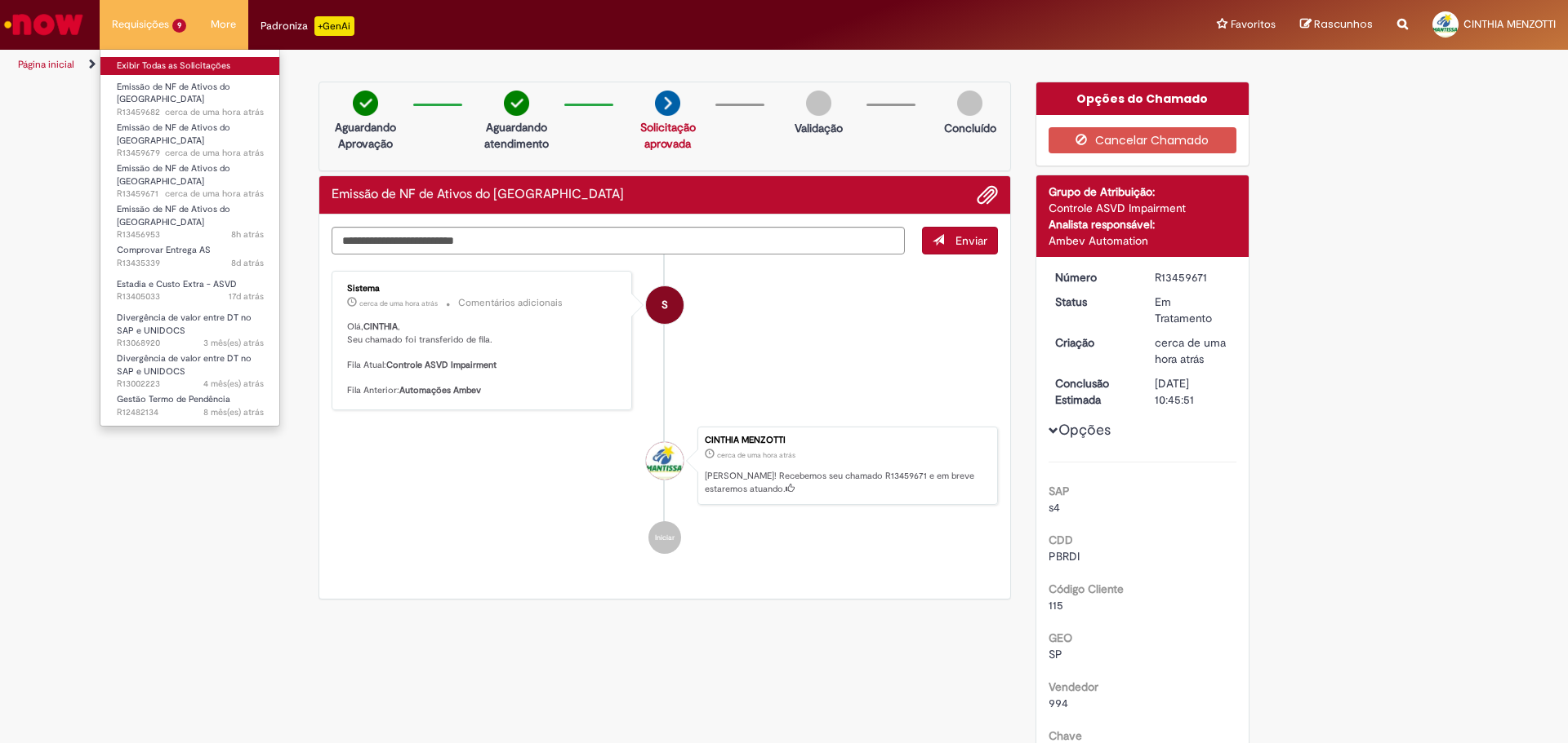
click at [152, 68] on link "Exibir Todas as Solicitações" at bounding box center [190, 66] width 179 height 18
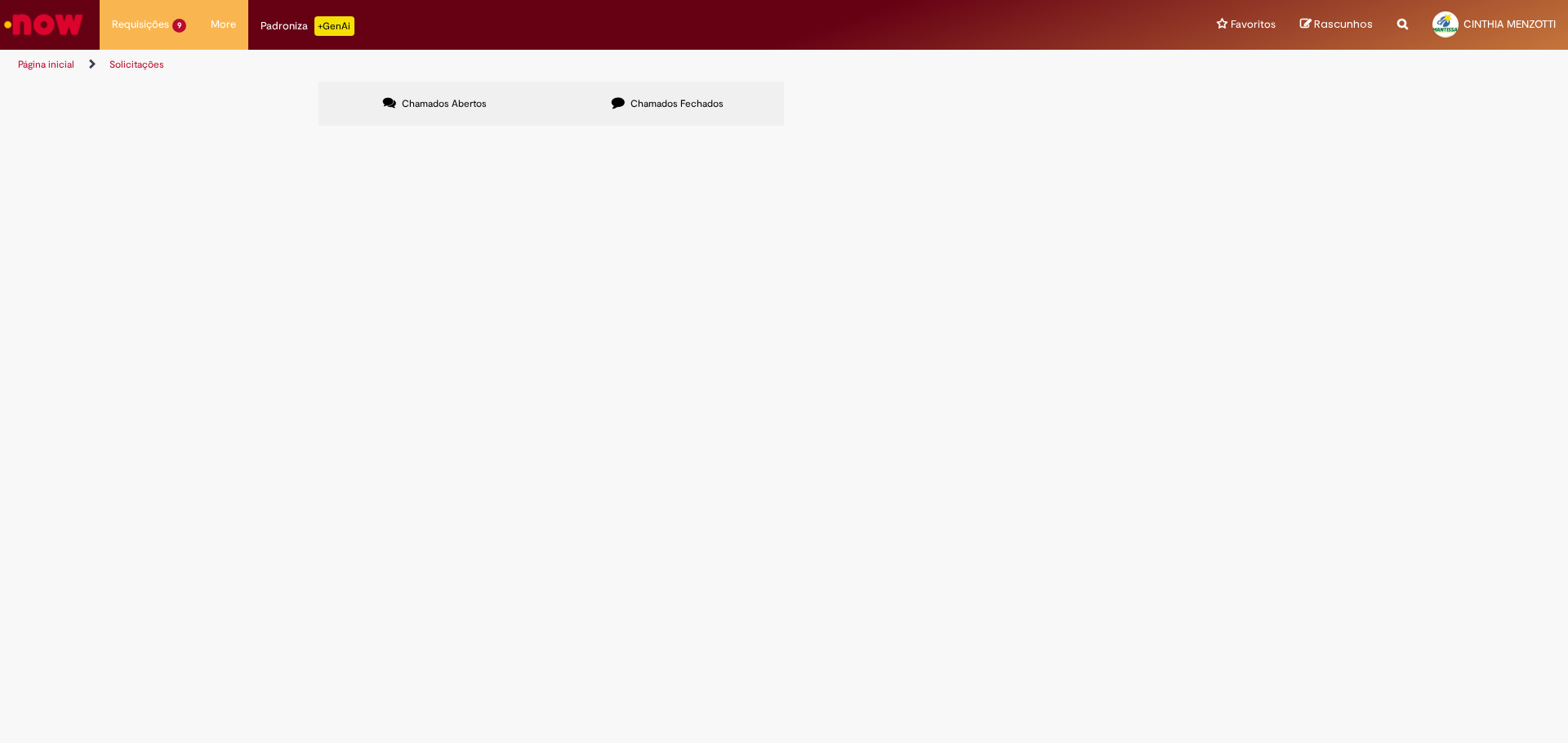
click at [0, 0] on span "6101985283" at bounding box center [0, 0] width 0 height 0
